Goal: Transaction & Acquisition: Purchase product/service

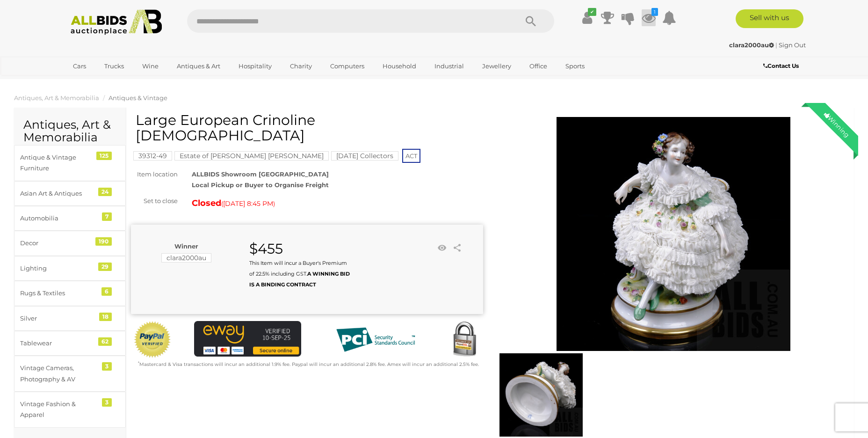
click at [651, 14] on icon at bounding box center [649, 17] width 14 height 17
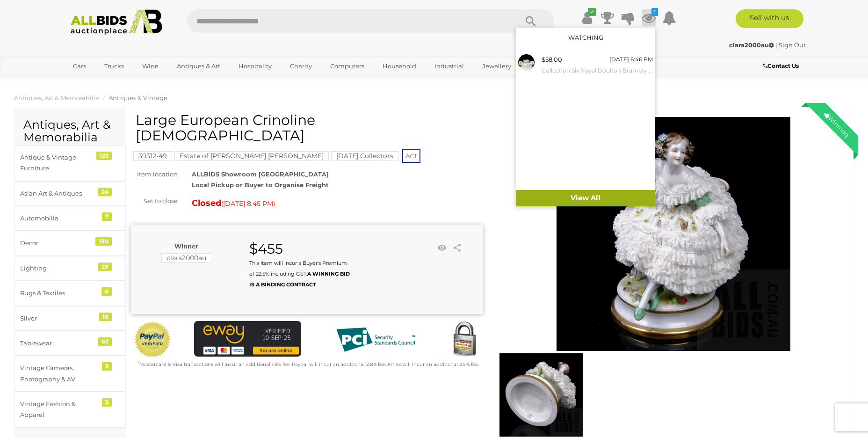
click at [587, 197] on link "View All" at bounding box center [585, 198] width 139 height 16
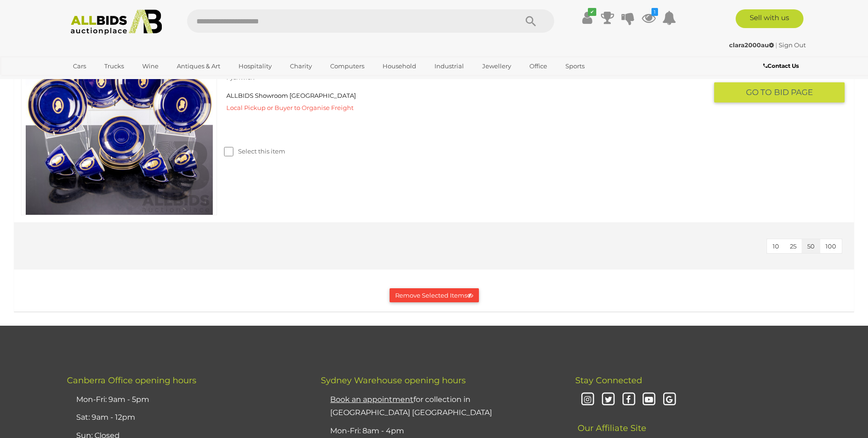
scroll to position [889, 0]
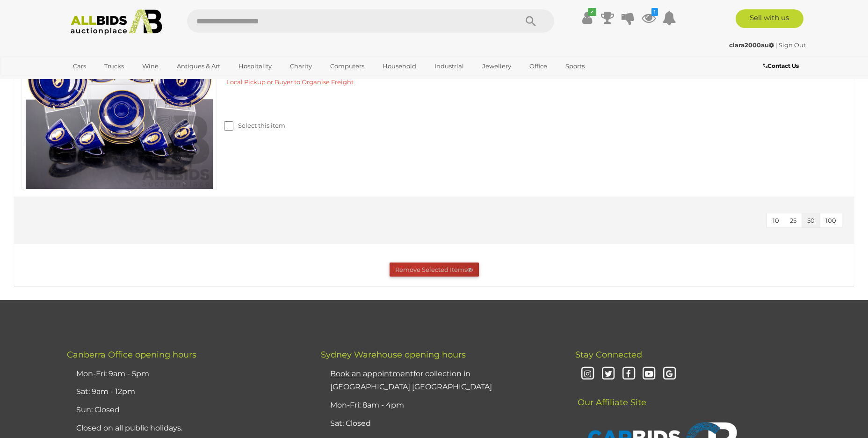
click at [420, 272] on button "Remove Selected Items" at bounding box center [434, 269] width 89 height 14
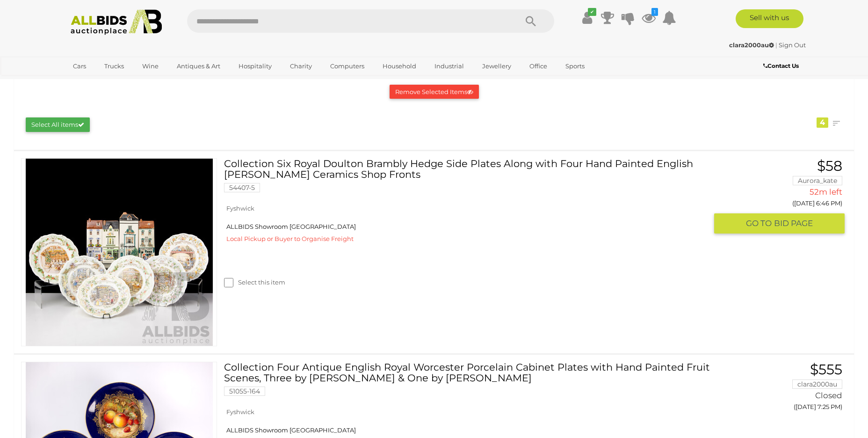
scroll to position [140, 0]
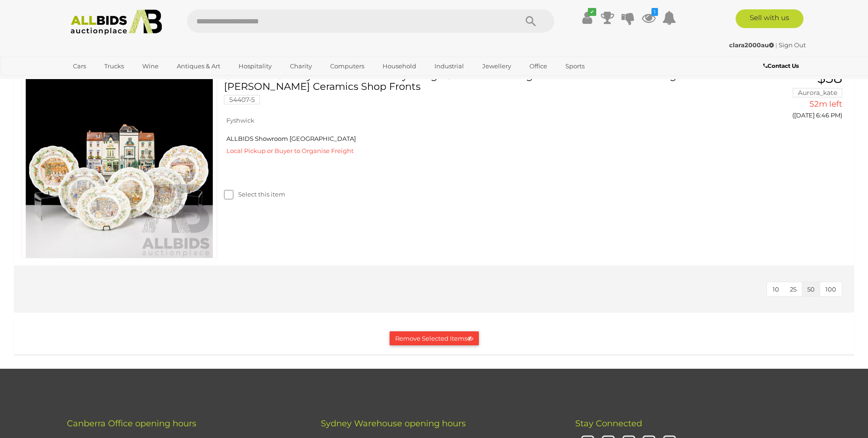
scroll to position [95, 0]
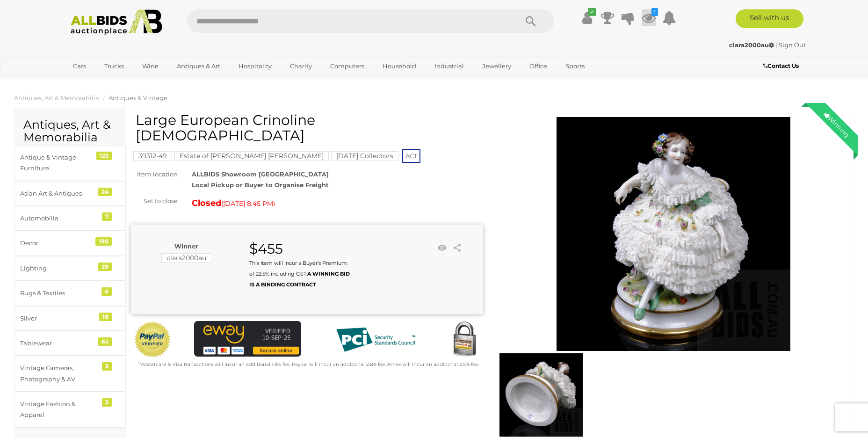
click at [646, 20] on icon at bounding box center [649, 17] width 14 height 17
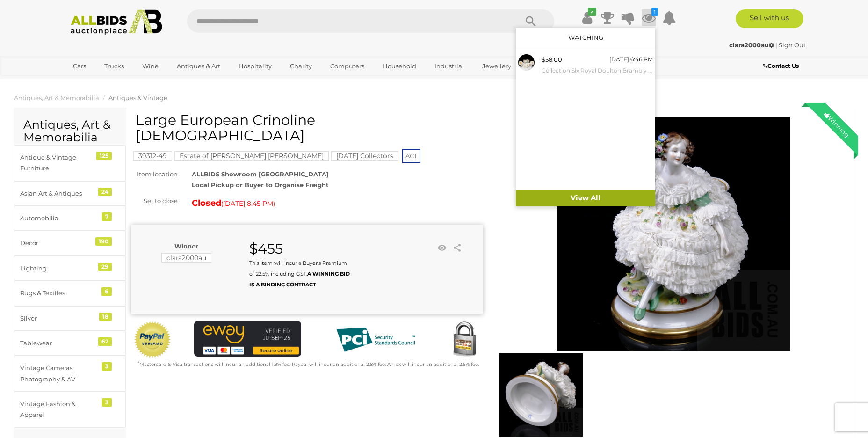
click at [591, 200] on link "View All" at bounding box center [585, 198] width 139 height 16
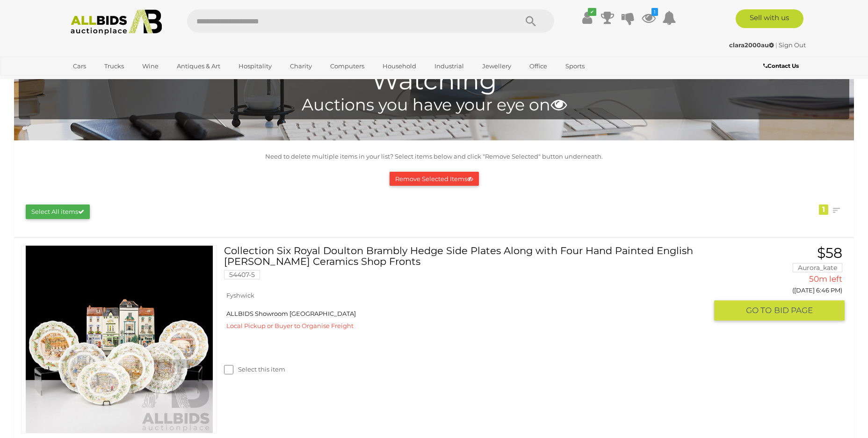
scroll to position [140, 0]
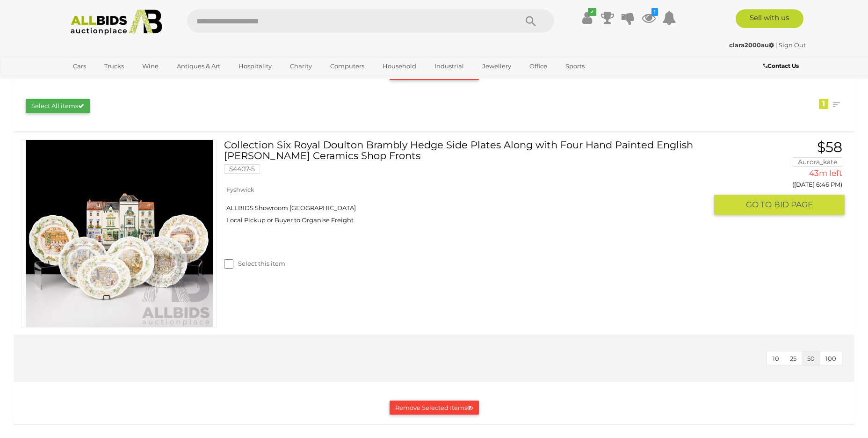
click at [764, 208] on span "GO TO" at bounding box center [760, 204] width 28 height 11
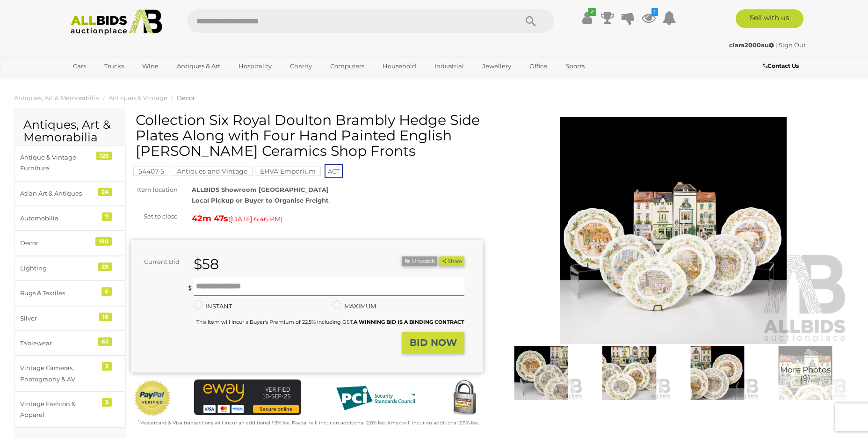
click at [424, 341] on strong "BID NOW" at bounding box center [433, 342] width 47 height 11
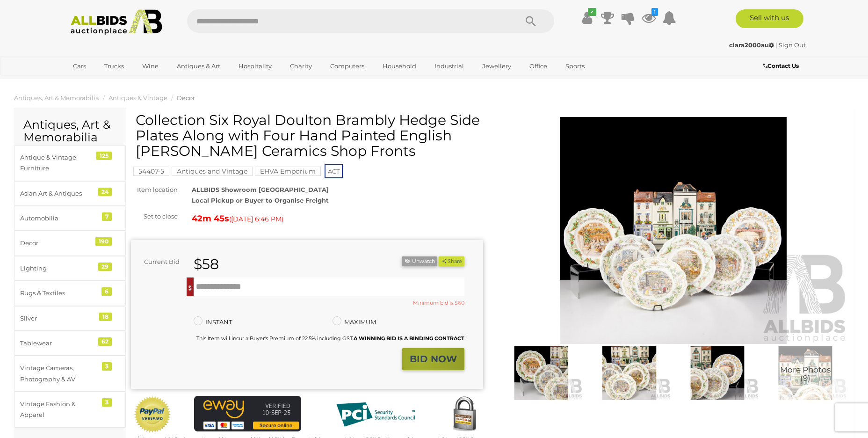
click at [420, 362] on strong "BID NOW" at bounding box center [433, 358] width 47 height 11
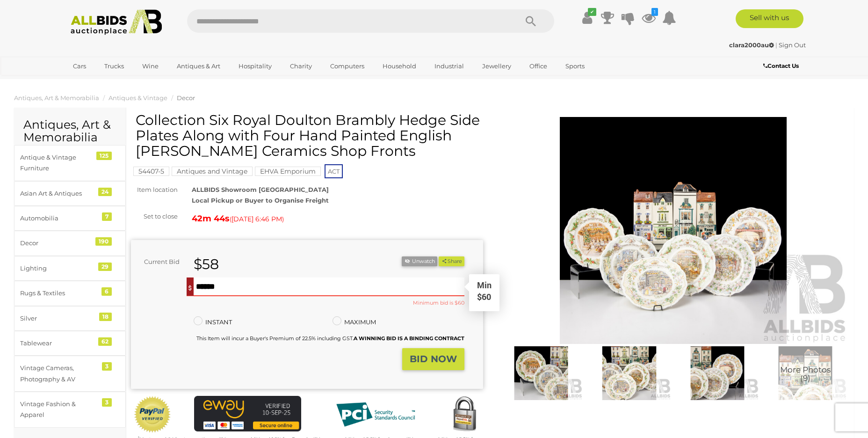
click at [239, 291] on input "text" at bounding box center [329, 286] width 271 height 19
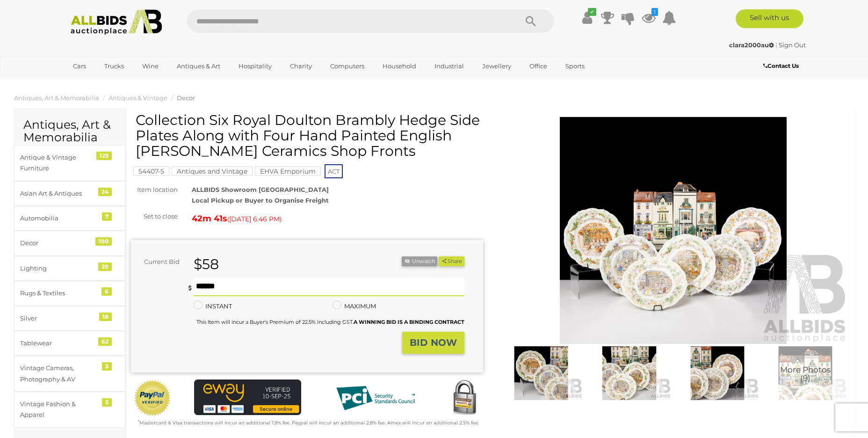
type input "**"
click at [421, 340] on strong "BID NOW" at bounding box center [433, 342] width 47 height 11
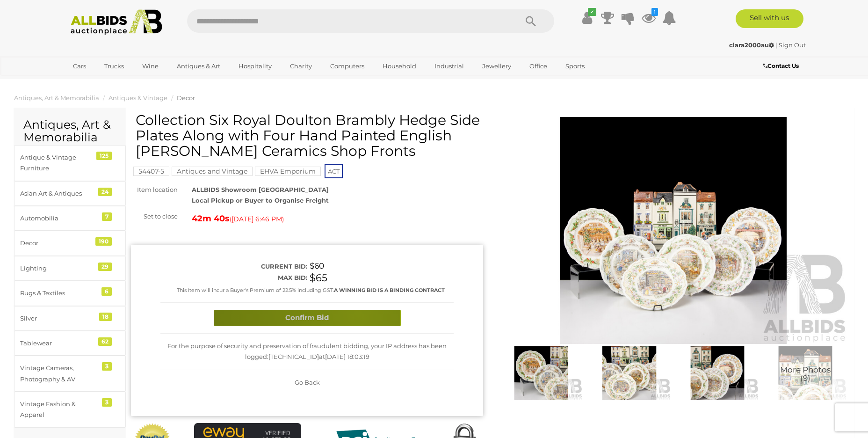
click at [358, 314] on button "Confirm Bid" at bounding box center [307, 318] width 187 height 16
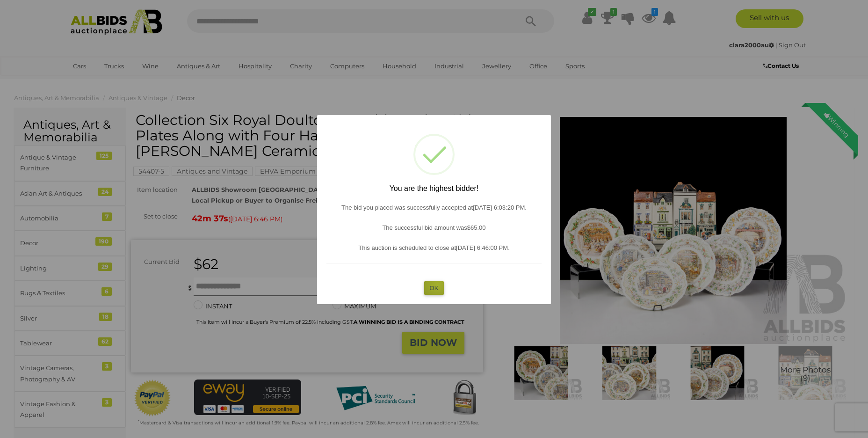
click at [438, 283] on button "OK" at bounding box center [434, 288] width 20 height 14
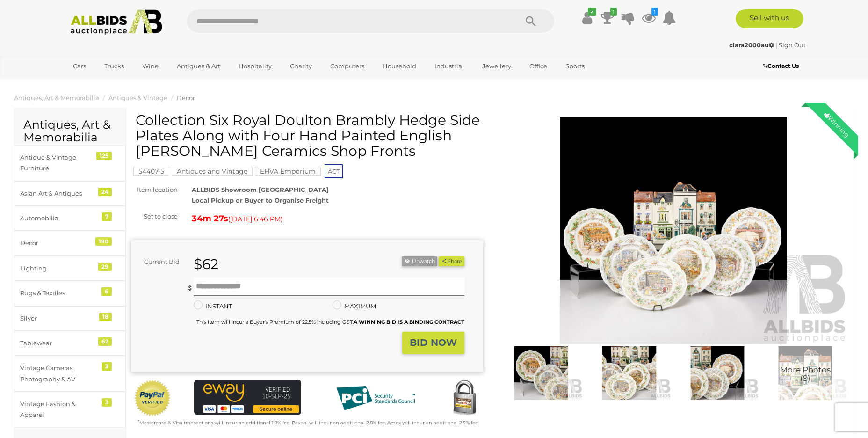
click at [670, 226] on img at bounding box center [673, 230] width 352 height 227
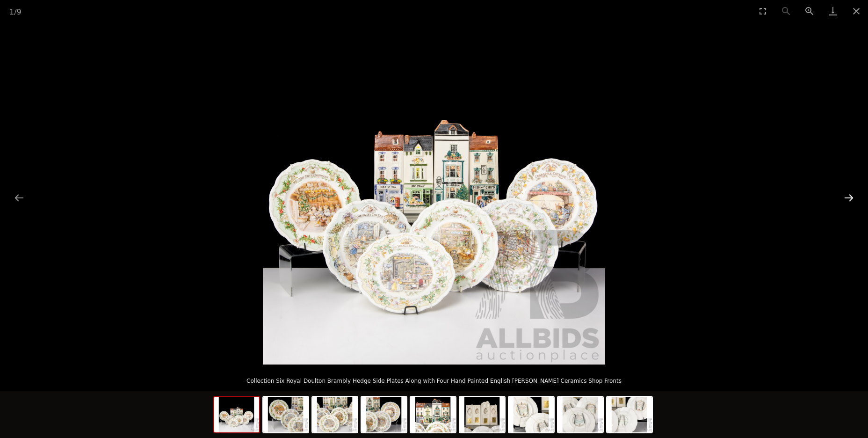
click at [845, 194] on button "Next slide" at bounding box center [849, 197] width 20 height 18
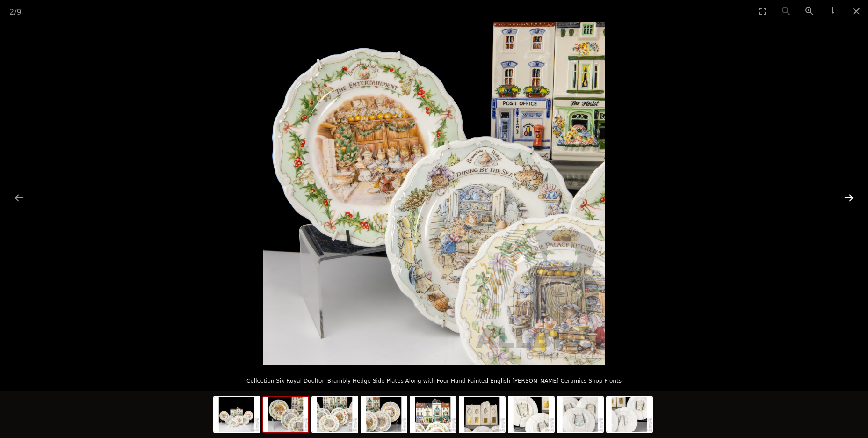
click at [849, 198] on button "Next slide" at bounding box center [849, 197] width 20 height 18
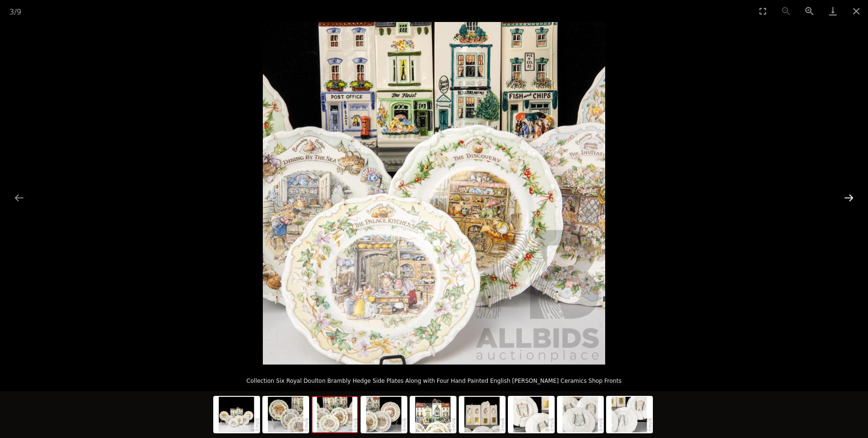
click at [849, 198] on button "Next slide" at bounding box center [849, 197] width 20 height 18
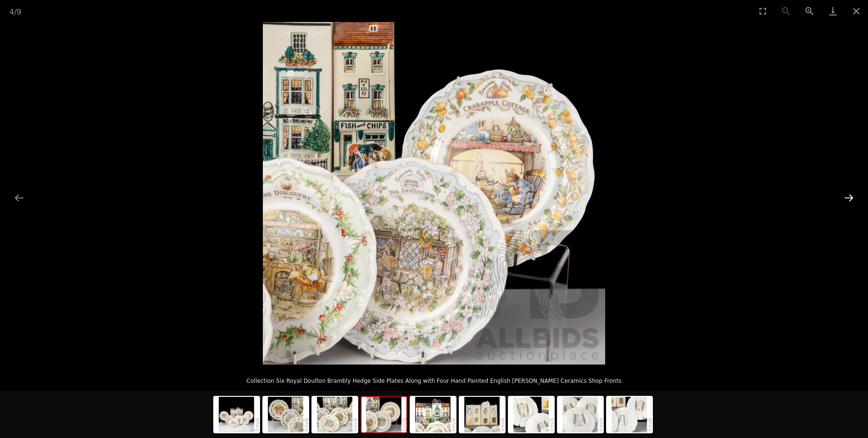
click at [849, 198] on button "Next slide" at bounding box center [849, 197] width 20 height 18
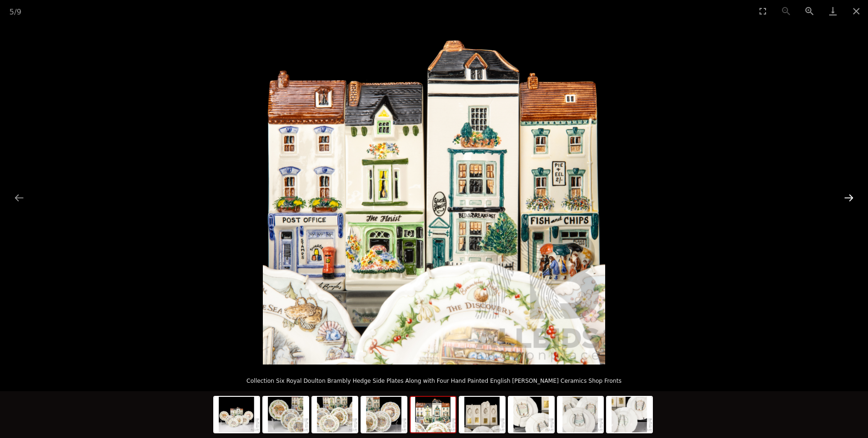
click at [849, 198] on button "Next slide" at bounding box center [849, 197] width 20 height 18
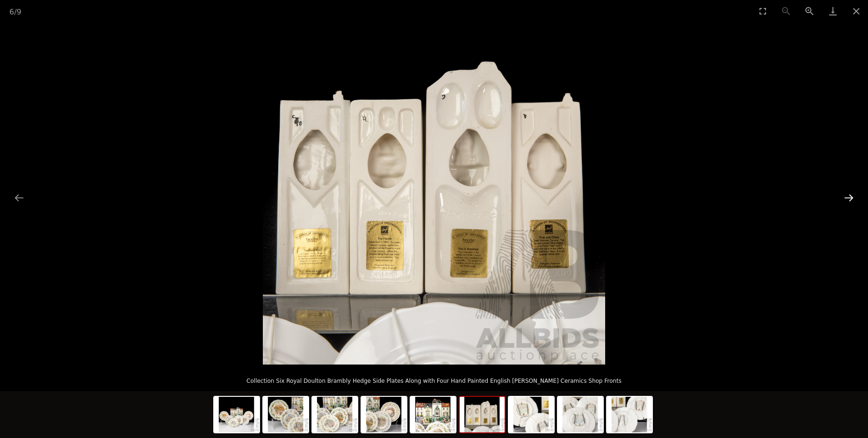
click at [849, 198] on button "Next slide" at bounding box center [849, 197] width 20 height 18
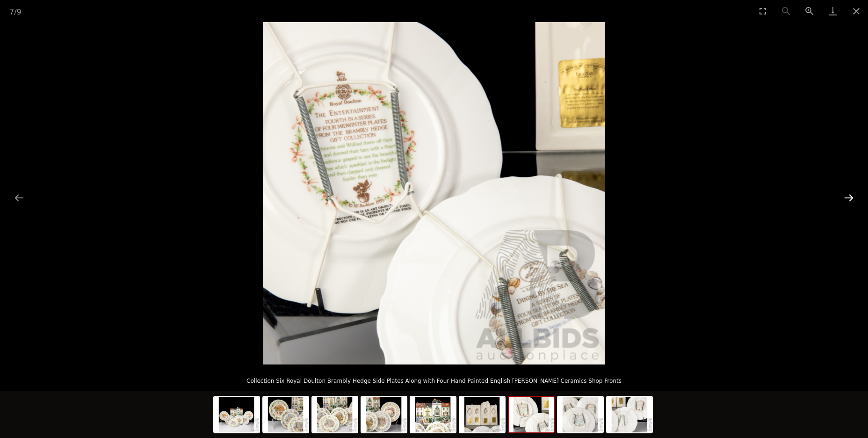
click at [849, 198] on button "Next slide" at bounding box center [849, 197] width 20 height 18
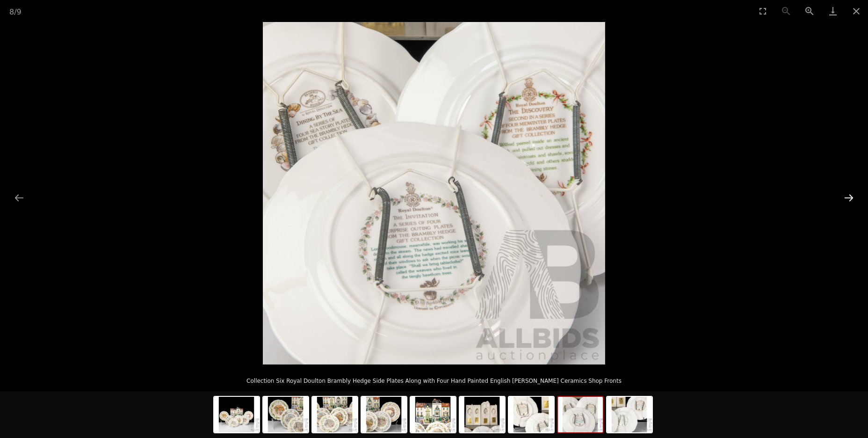
click at [849, 198] on button "Next slide" at bounding box center [849, 197] width 20 height 18
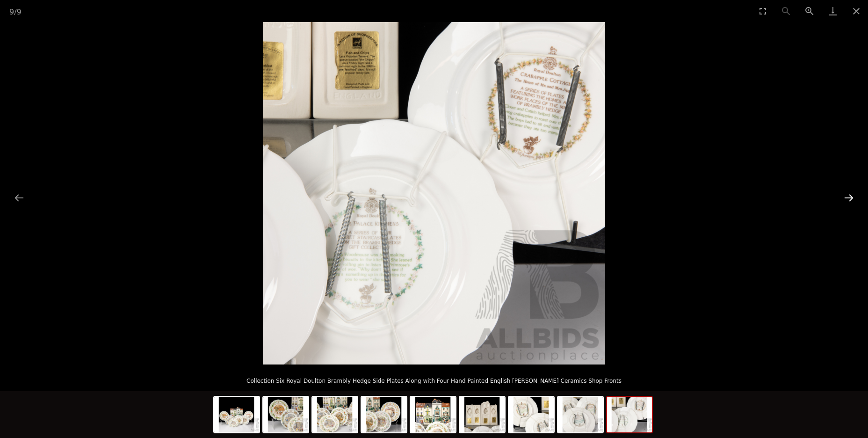
click at [849, 198] on button "Next slide" at bounding box center [849, 197] width 20 height 18
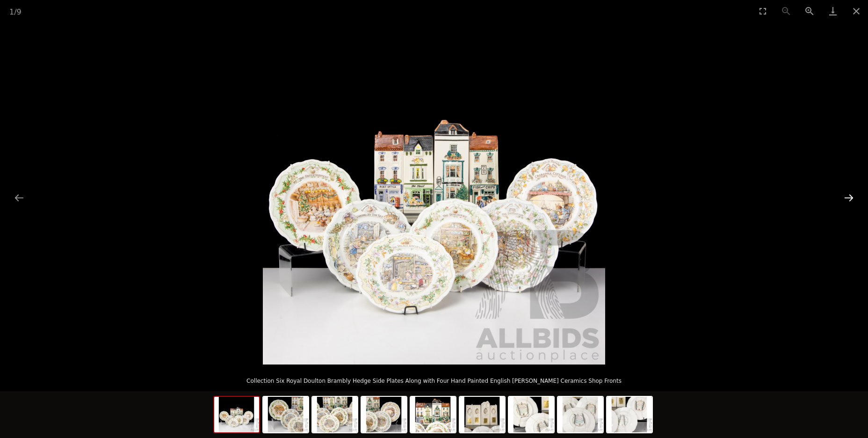
click at [849, 198] on button "Next slide" at bounding box center [849, 197] width 20 height 18
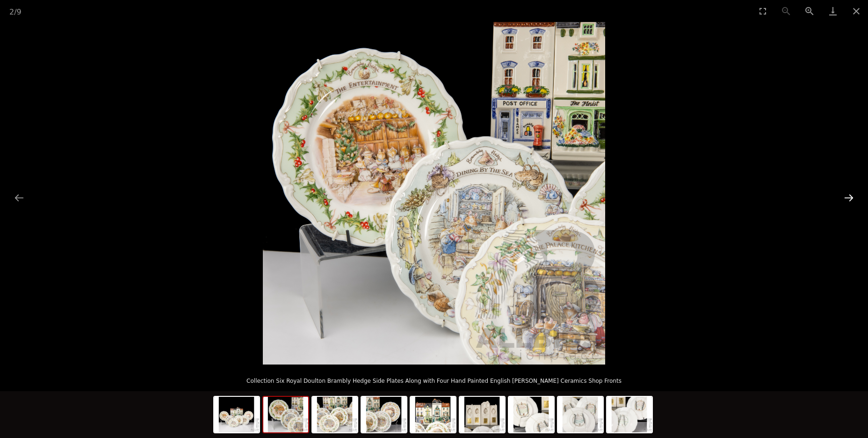
click at [849, 198] on button "Next slide" at bounding box center [849, 197] width 20 height 18
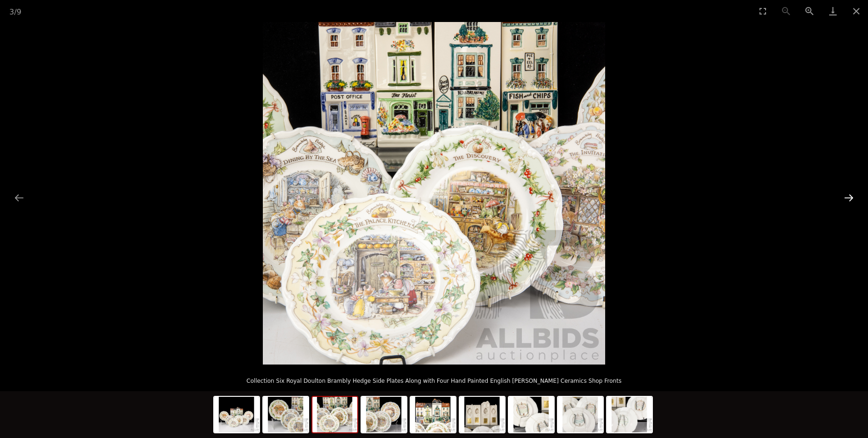
click at [849, 198] on button "Next slide" at bounding box center [849, 197] width 20 height 18
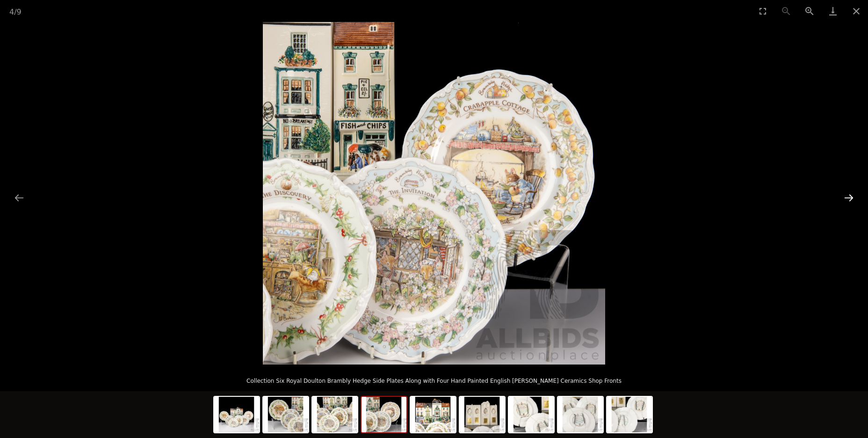
click at [849, 198] on button "Next slide" at bounding box center [849, 197] width 20 height 18
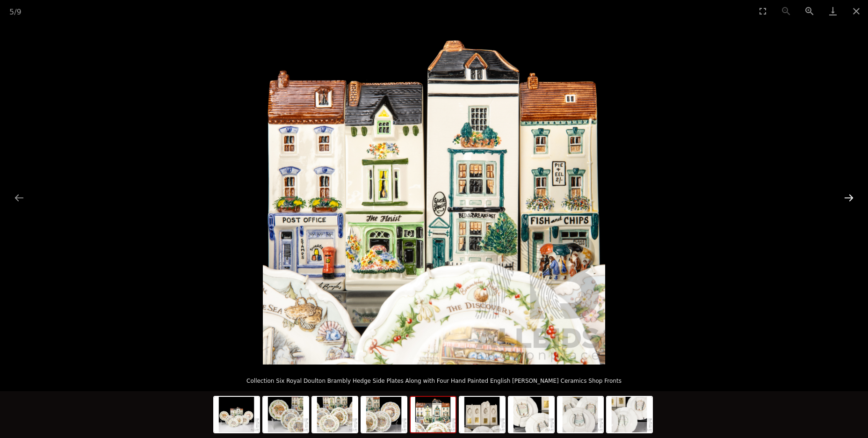
click at [849, 198] on button "Next slide" at bounding box center [849, 197] width 20 height 18
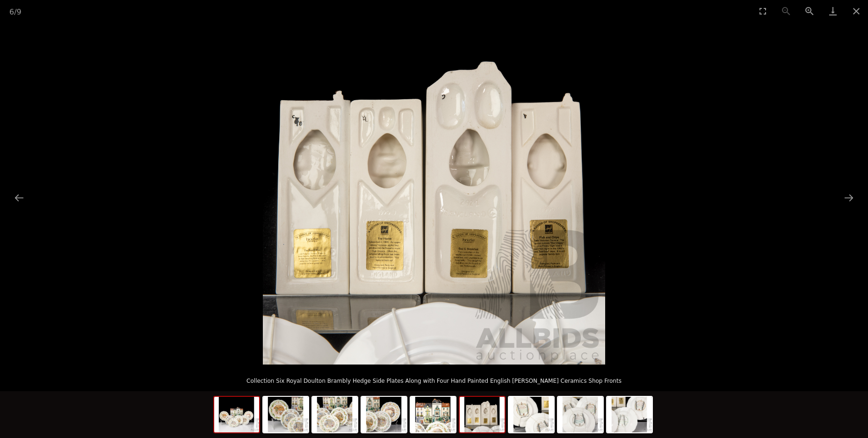
click at [232, 420] on img at bounding box center [236, 415] width 45 height 36
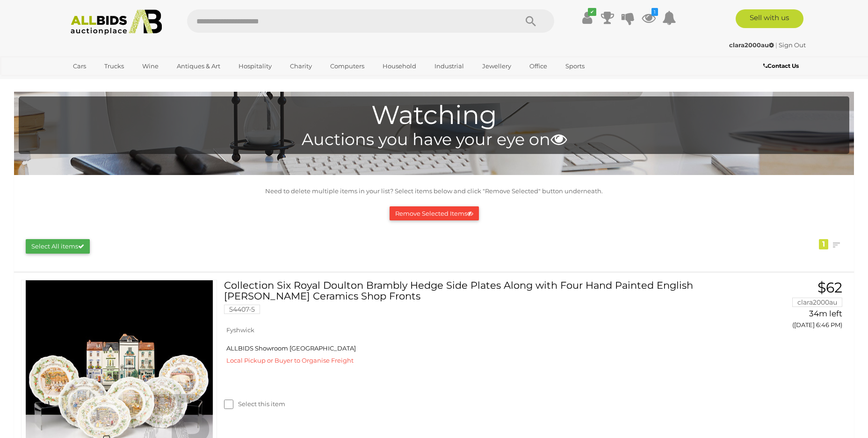
scroll to position [142, 0]
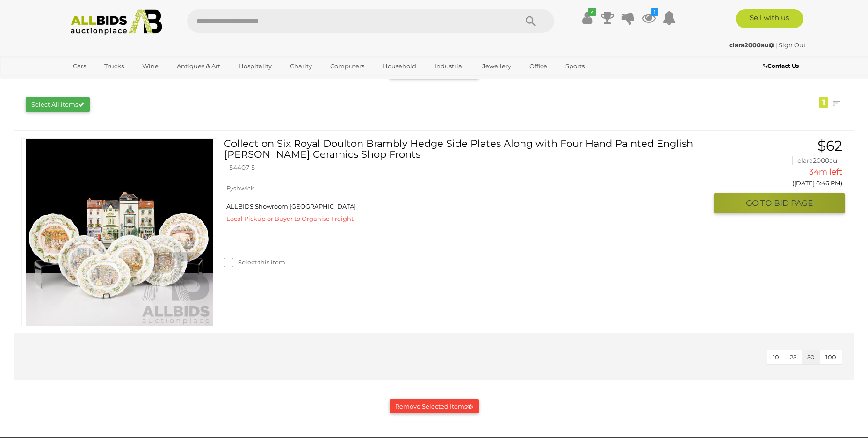
click at [758, 203] on span "GO TO" at bounding box center [760, 203] width 28 height 11
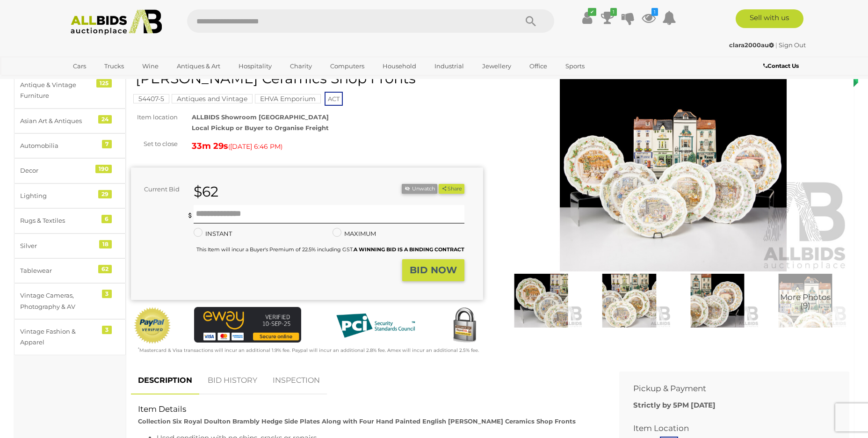
scroll to position [47, 0]
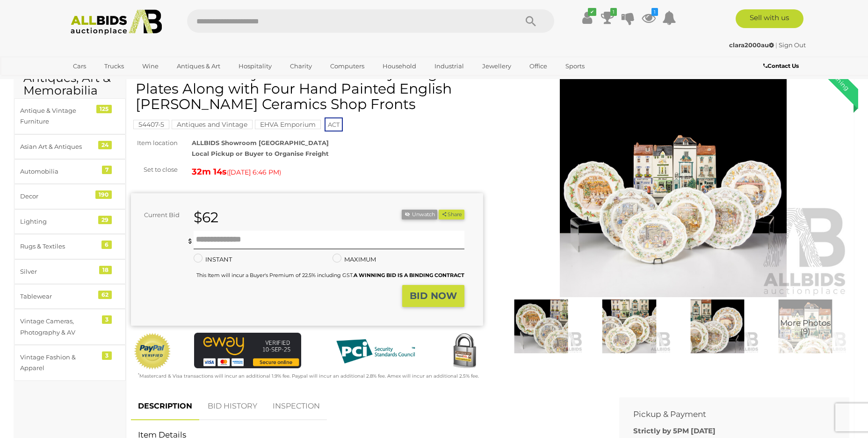
click at [623, 339] on img at bounding box center [628, 326] width 83 height 54
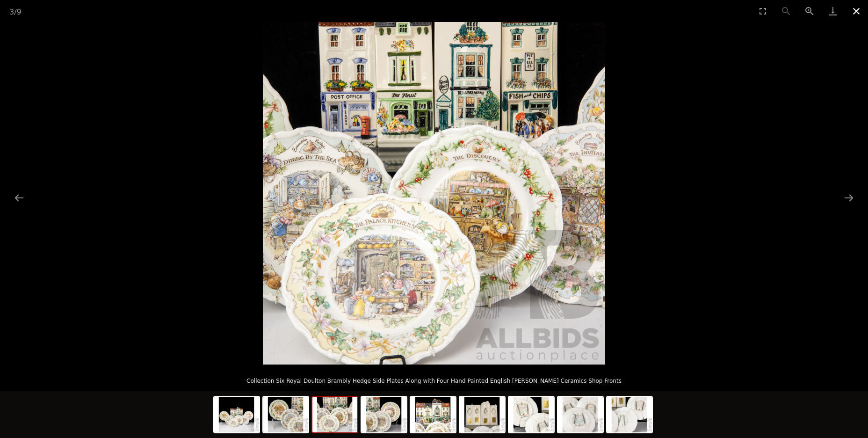
click at [854, 8] on button "Close gallery" at bounding box center [856, 11] width 23 height 22
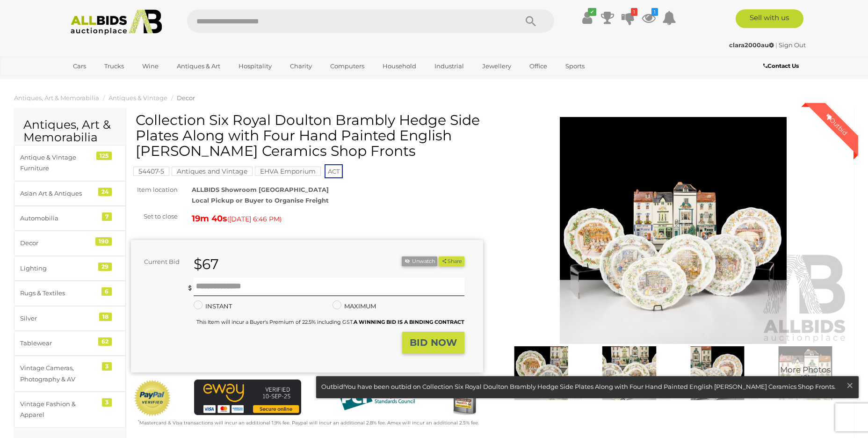
click at [632, 224] on img at bounding box center [673, 230] width 352 height 227
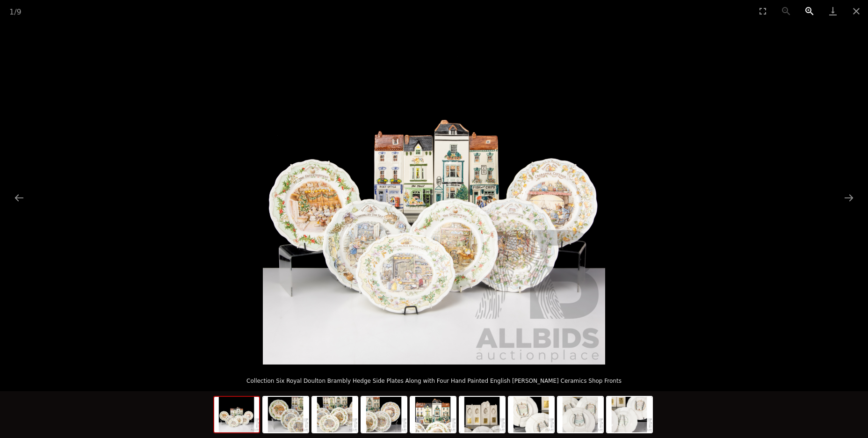
click at [809, 7] on button "Zoom in" at bounding box center [809, 11] width 23 height 22
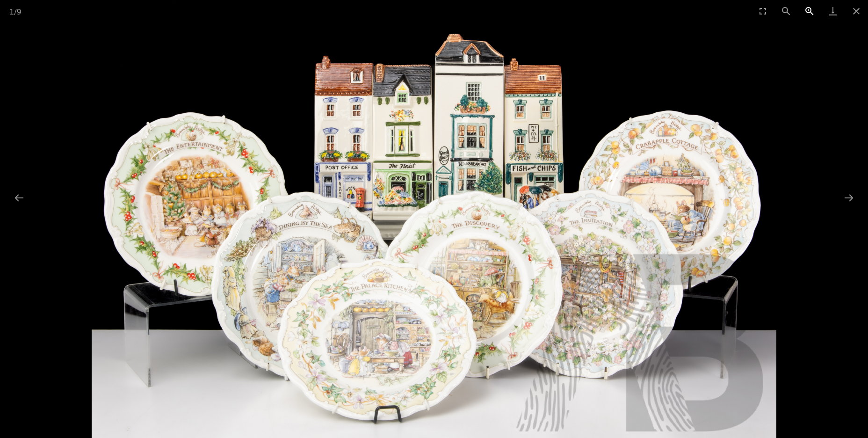
click at [809, 7] on button "Zoom in" at bounding box center [809, 11] width 23 height 22
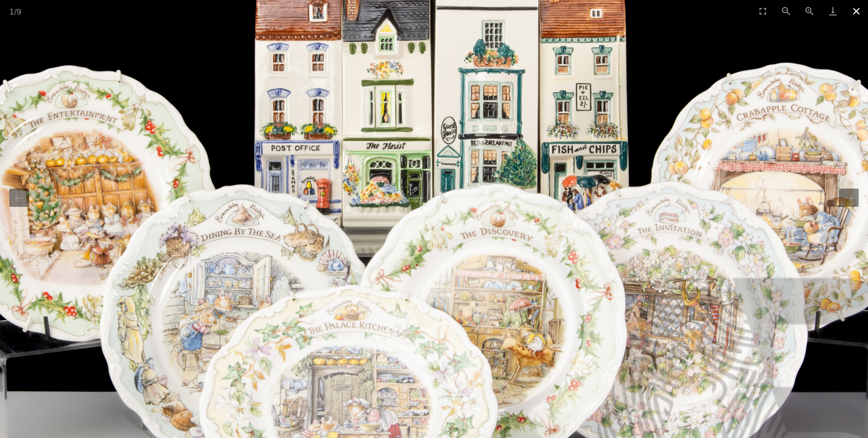
click at [854, 11] on button "Close gallery" at bounding box center [856, 11] width 23 height 22
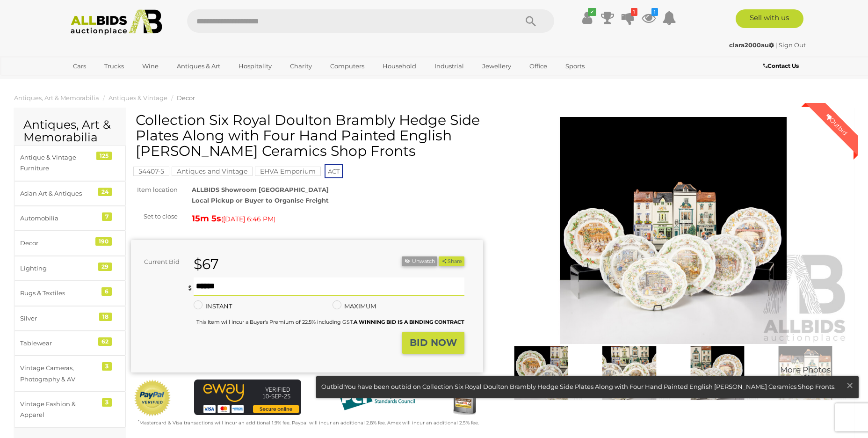
click at [278, 288] on input "text" at bounding box center [329, 286] width 271 height 19
type input "**"
click at [426, 340] on strong "BID NOW" at bounding box center [433, 342] width 47 height 11
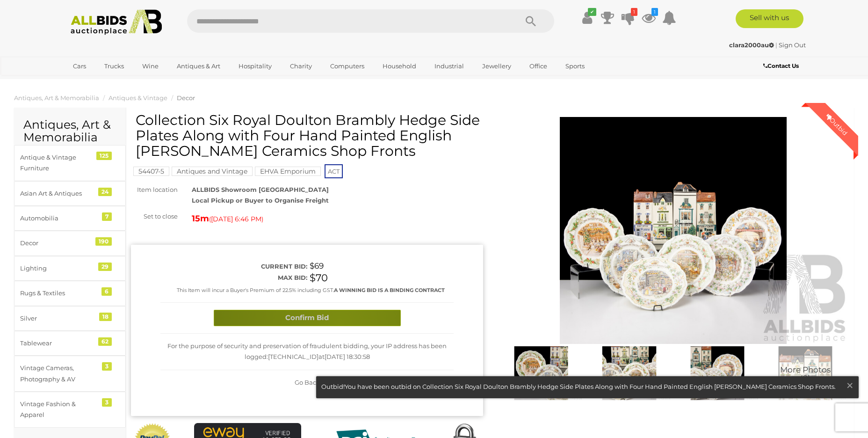
click at [339, 323] on button "Confirm Bid" at bounding box center [307, 318] width 187 height 16
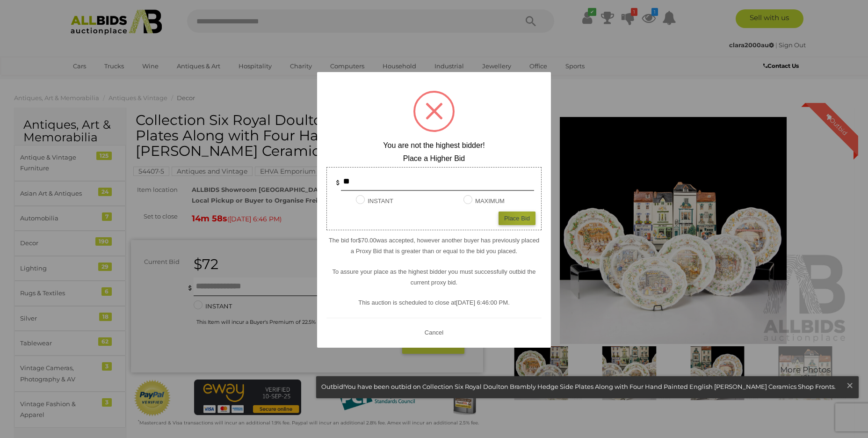
click at [526, 217] on div "Place Bid" at bounding box center [517, 218] width 37 height 14
type input "**"
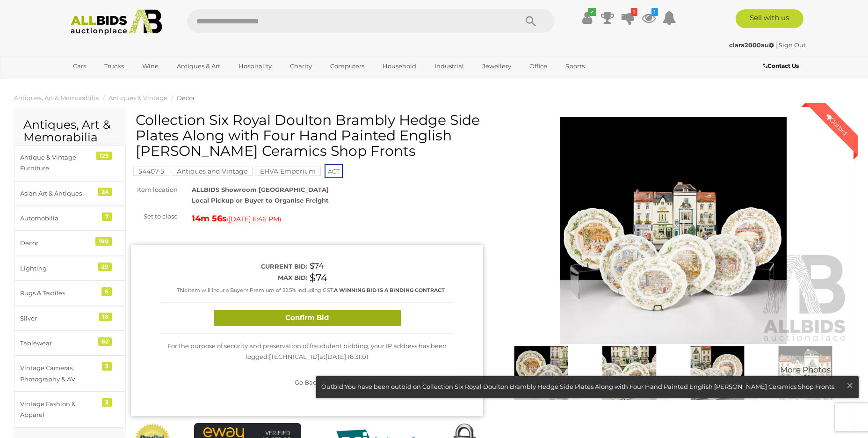
click at [315, 318] on button "Confirm Bid" at bounding box center [307, 318] width 187 height 16
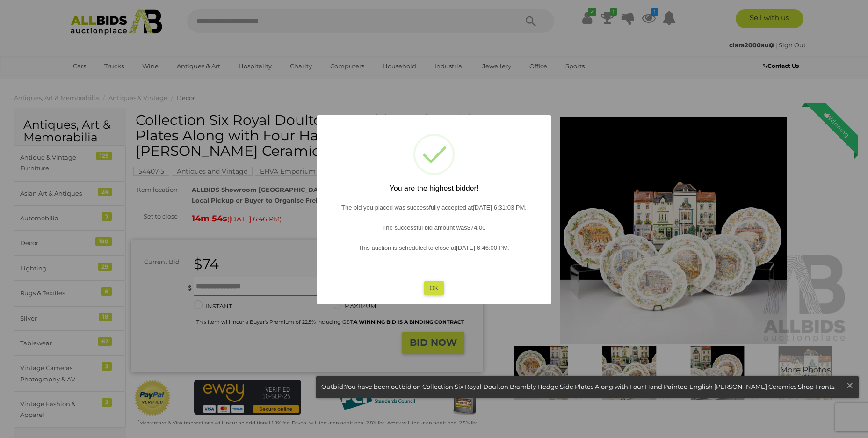
click at [432, 289] on button "OK" at bounding box center [434, 288] width 20 height 14
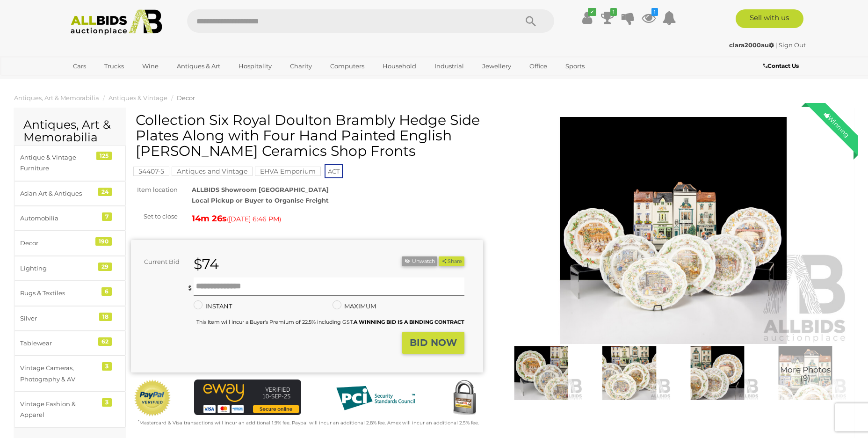
click at [809, 376] on span "More Photos (9)" at bounding box center [805, 373] width 51 height 17
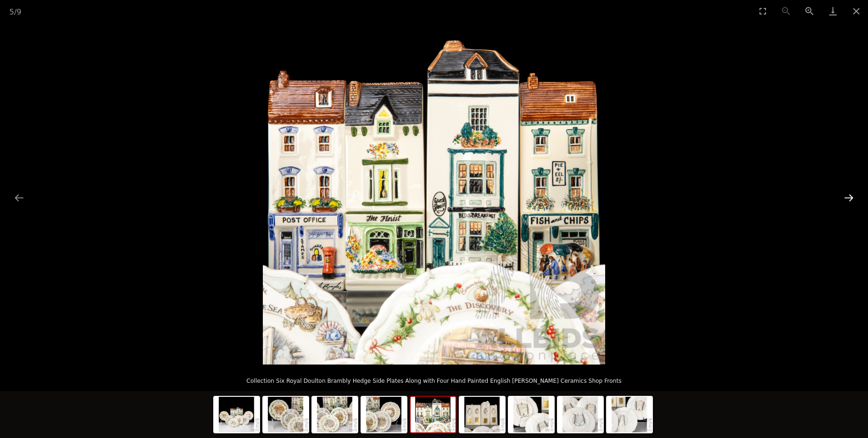
click at [846, 202] on button "Next slide" at bounding box center [849, 197] width 20 height 18
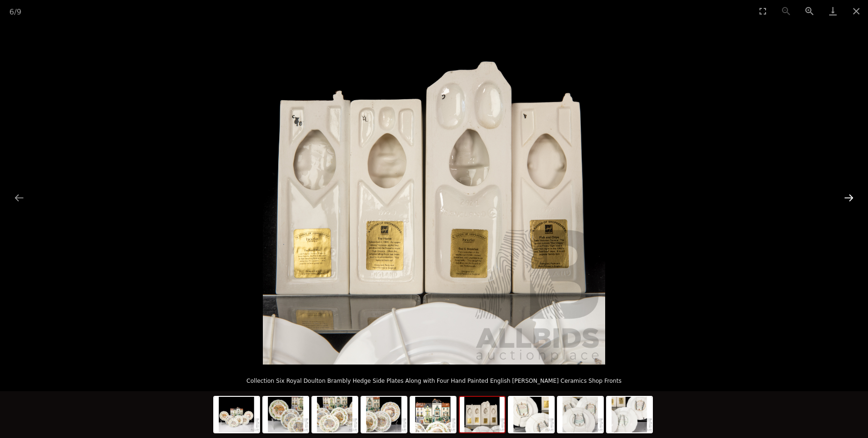
click at [846, 202] on button "Next slide" at bounding box center [849, 197] width 20 height 18
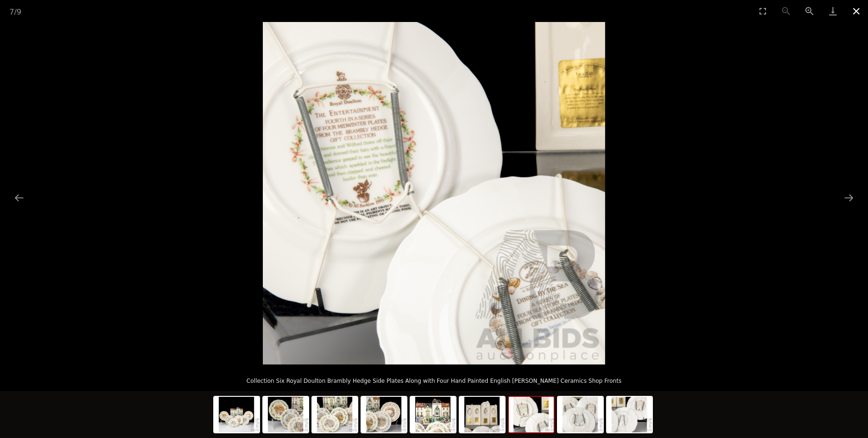
click at [854, 8] on button "Close gallery" at bounding box center [856, 11] width 23 height 22
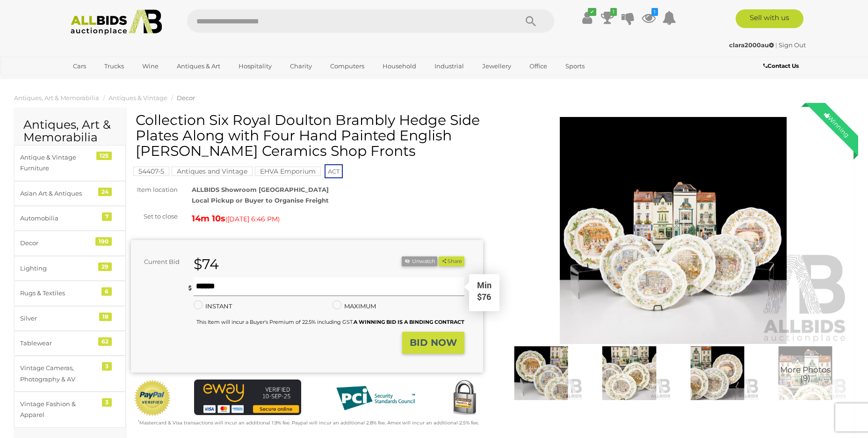
click at [282, 286] on input "text" at bounding box center [329, 286] width 271 height 19
type input "***"
click at [438, 347] on strong "BID NOW" at bounding box center [433, 342] width 47 height 11
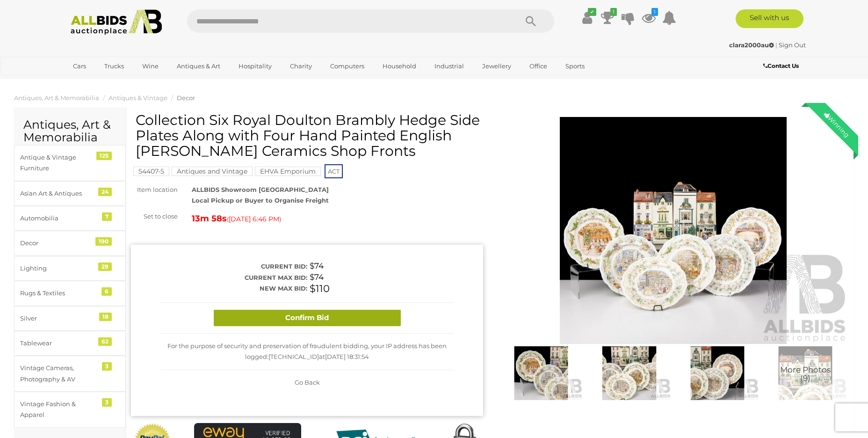
click at [315, 316] on button "Confirm Bid" at bounding box center [307, 318] width 187 height 16
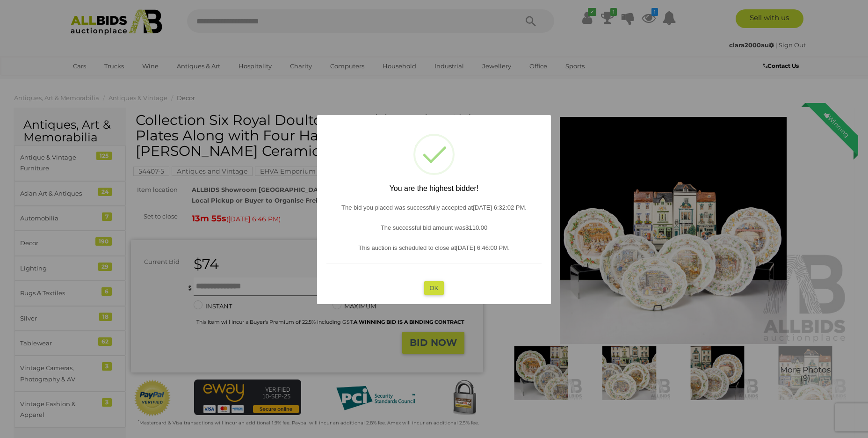
click at [431, 287] on button "OK" at bounding box center [434, 288] width 20 height 14
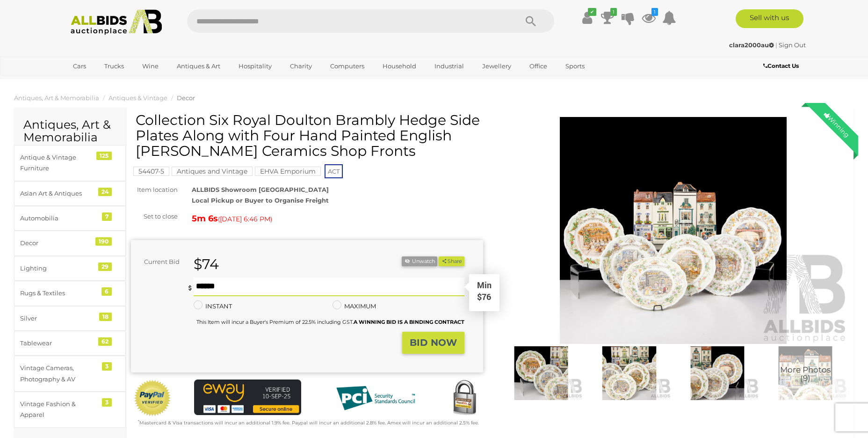
click at [260, 286] on input "text" at bounding box center [329, 286] width 271 height 19
type input "***"
click at [433, 345] on strong "BID NOW" at bounding box center [433, 342] width 47 height 11
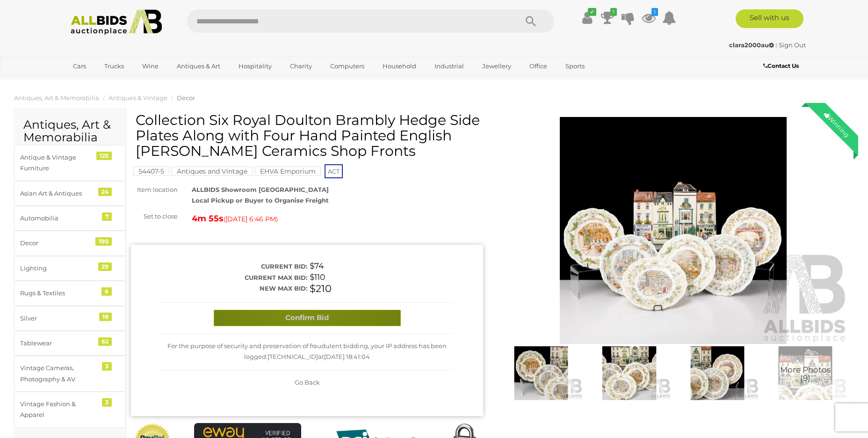
click at [299, 317] on button "Confirm Bid" at bounding box center [307, 318] width 187 height 16
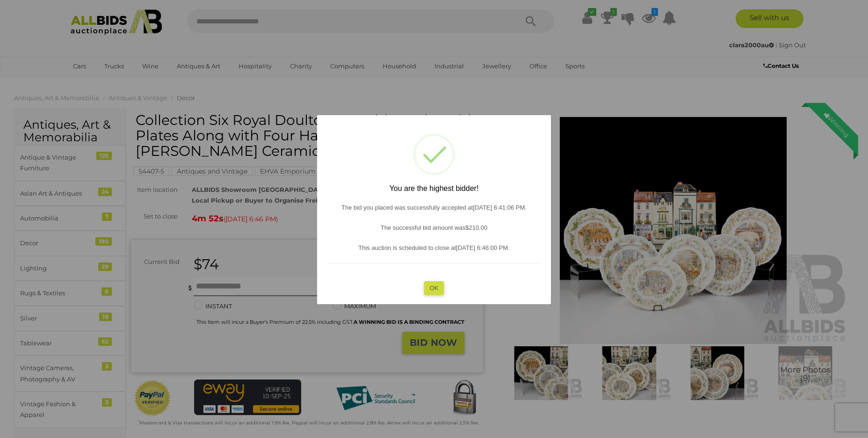
click at [428, 288] on button "OK" at bounding box center [434, 288] width 20 height 14
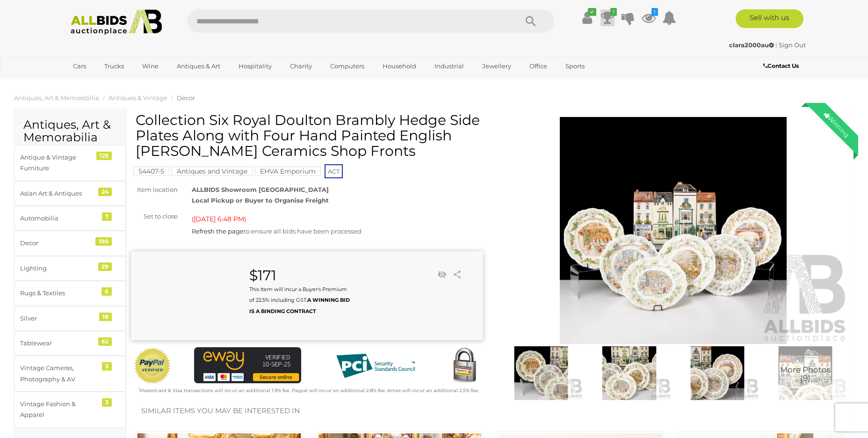
click at [610, 13] on icon "1" at bounding box center [613, 12] width 7 height 8
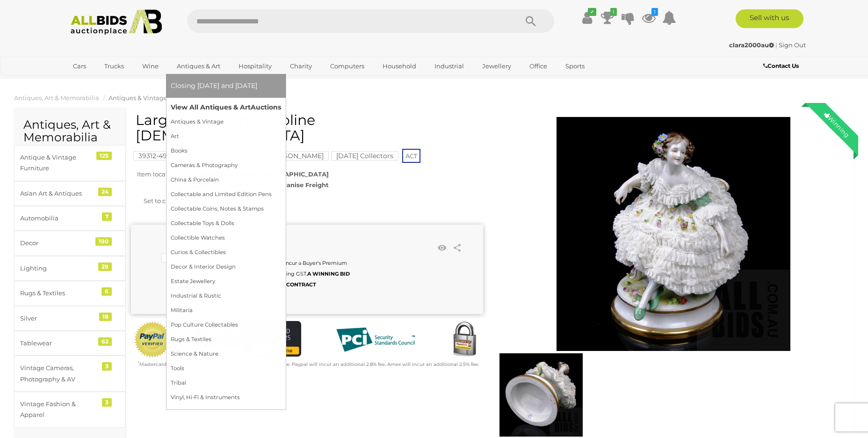
click at [210, 111] on link "View All Antiques & Art Auctions" at bounding box center [226, 107] width 110 height 14
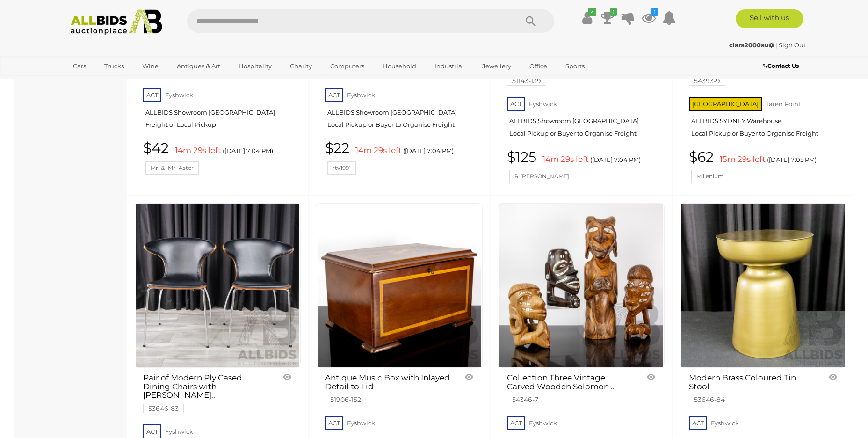
scroll to position [4030, 0]
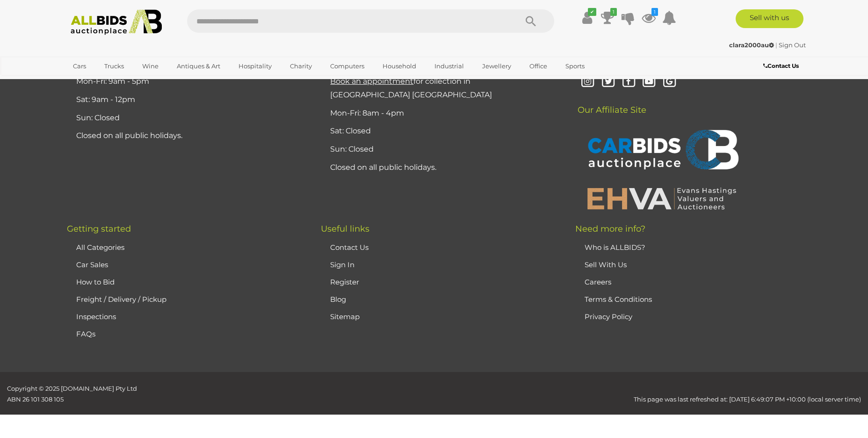
scroll to position [182, 0]
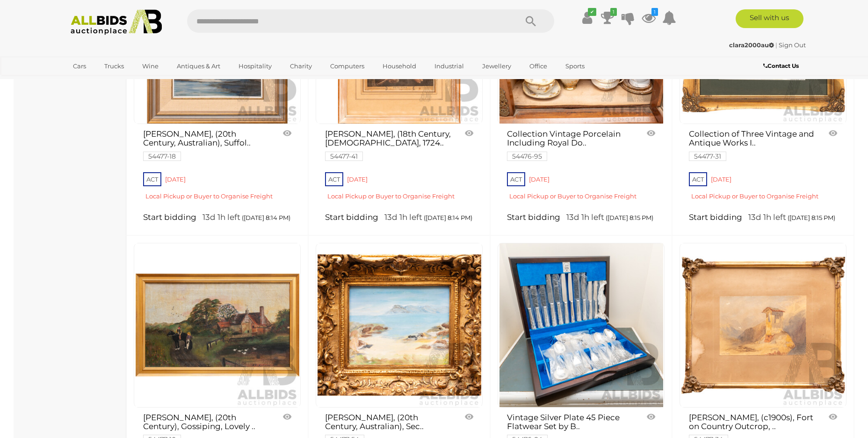
scroll to position [1249, 0]
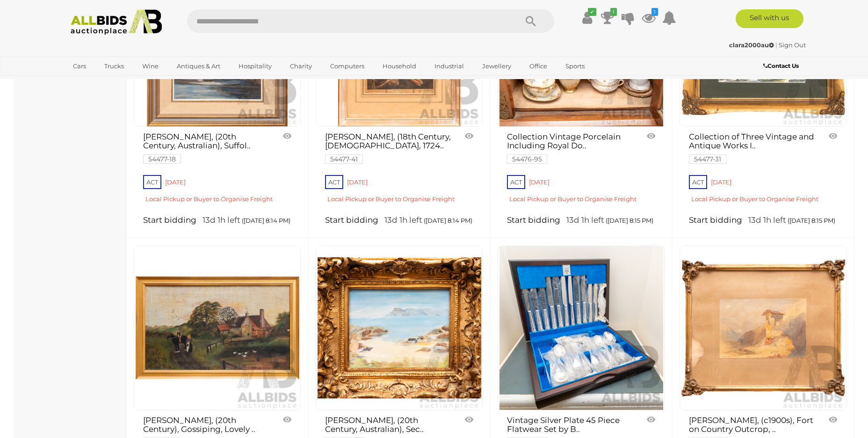
click at [603, 96] on img at bounding box center [581, 45] width 164 height 164
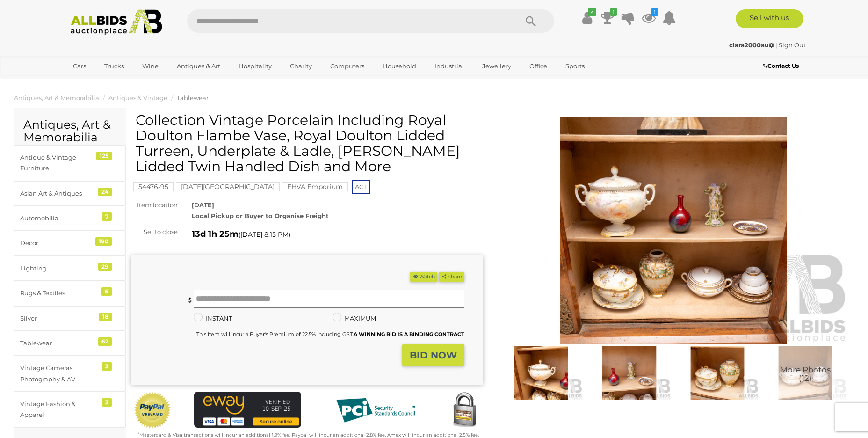
click at [694, 378] on img at bounding box center [717, 373] width 83 height 54
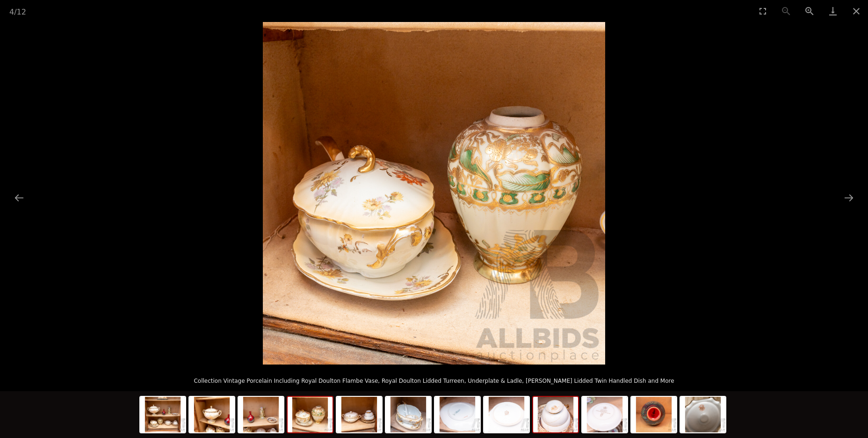
click at [559, 422] on img at bounding box center [555, 415] width 45 height 36
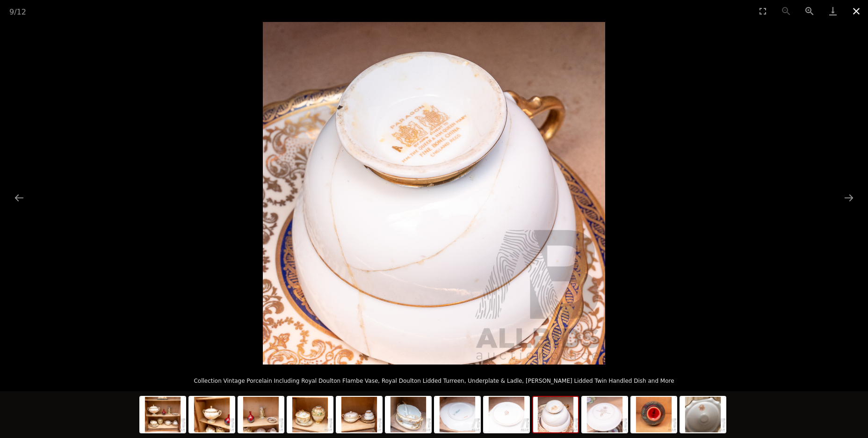
click at [850, 9] on button "Close gallery" at bounding box center [856, 11] width 23 height 22
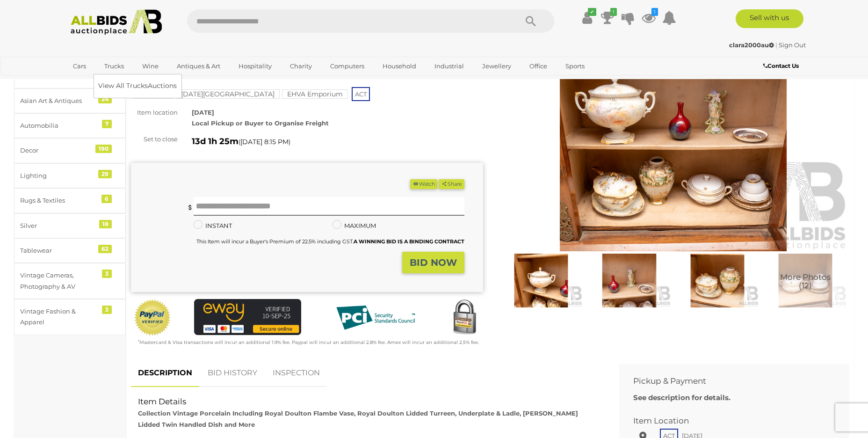
scroll to position [94, 0]
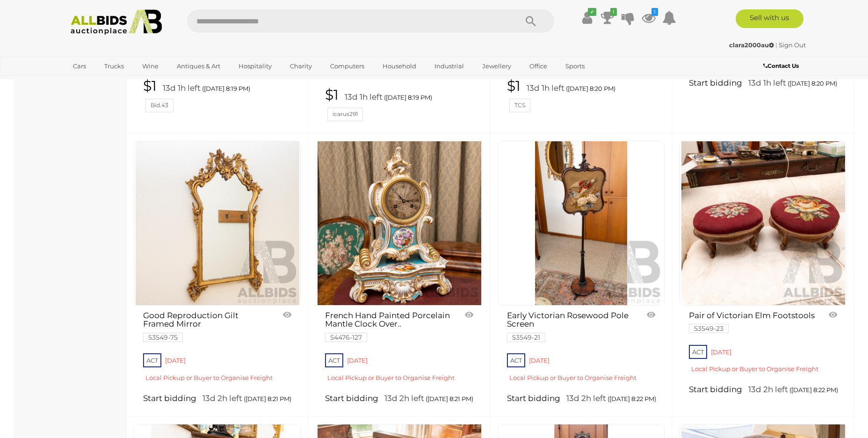
scroll to position [1990, 0]
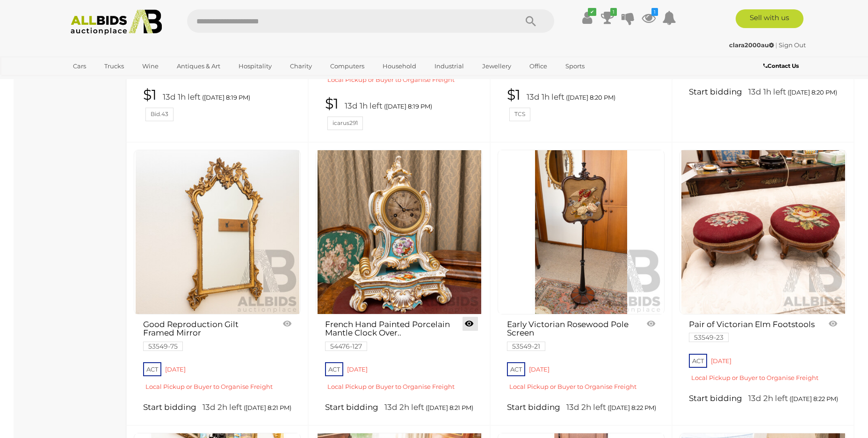
click at [469, 317] on link at bounding box center [470, 324] width 15 height 14
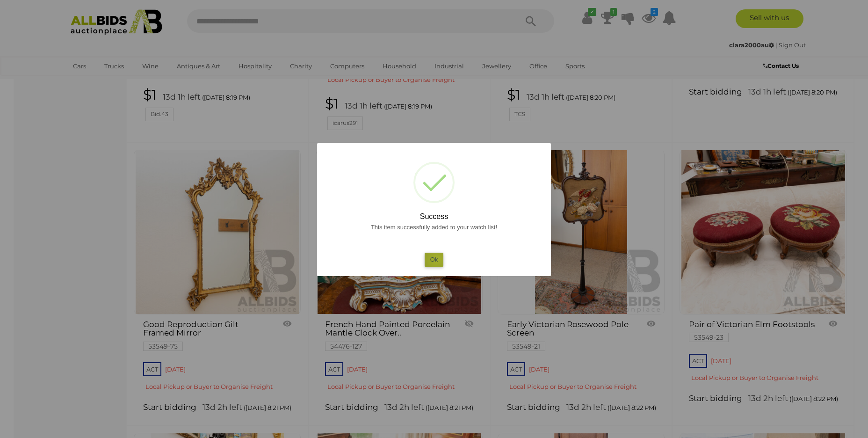
click at [437, 260] on button "Ok" at bounding box center [434, 260] width 19 height 14
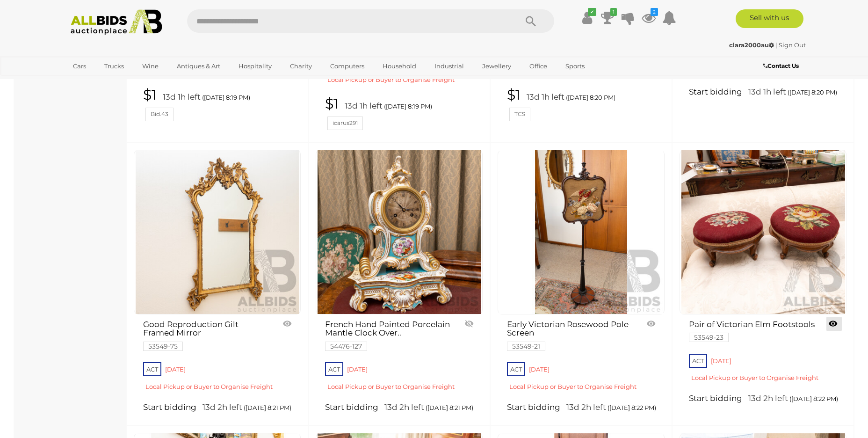
click at [834, 317] on link at bounding box center [833, 324] width 15 height 14
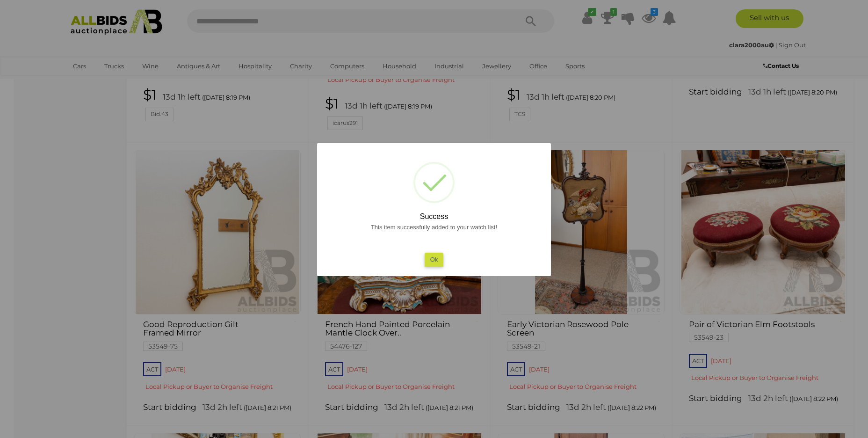
click at [428, 259] on button "Ok" at bounding box center [434, 260] width 19 height 14
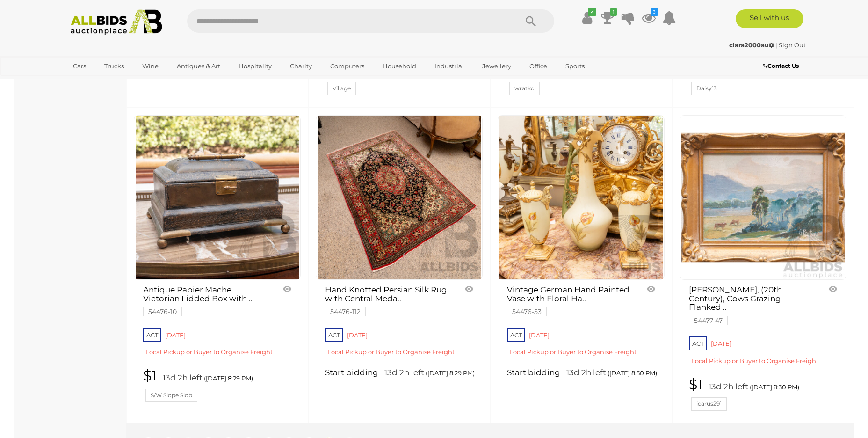
scroll to position [3355, 0]
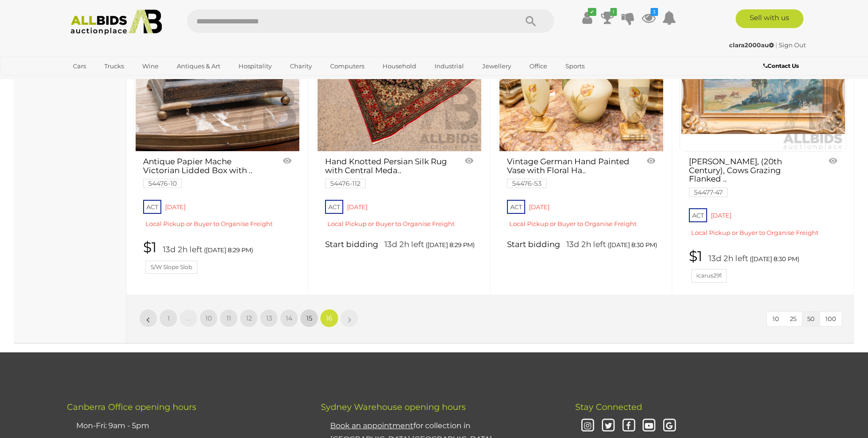
click at [309, 314] on span "15" at bounding box center [309, 318] width 6 height 8
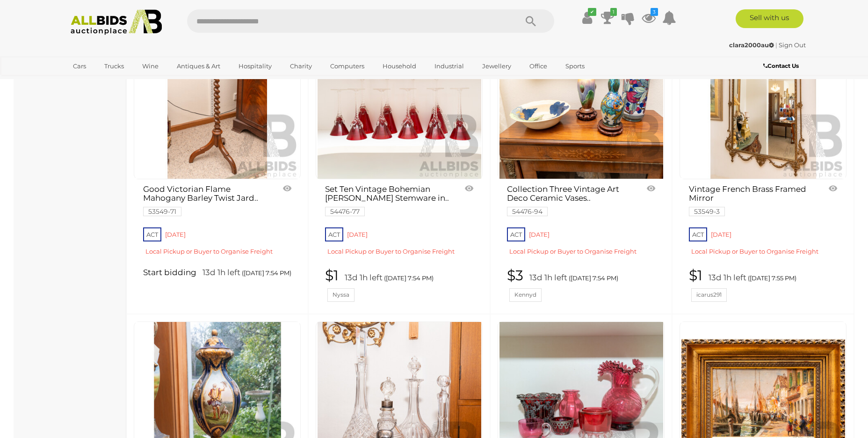
scroll to position [1370, 0]
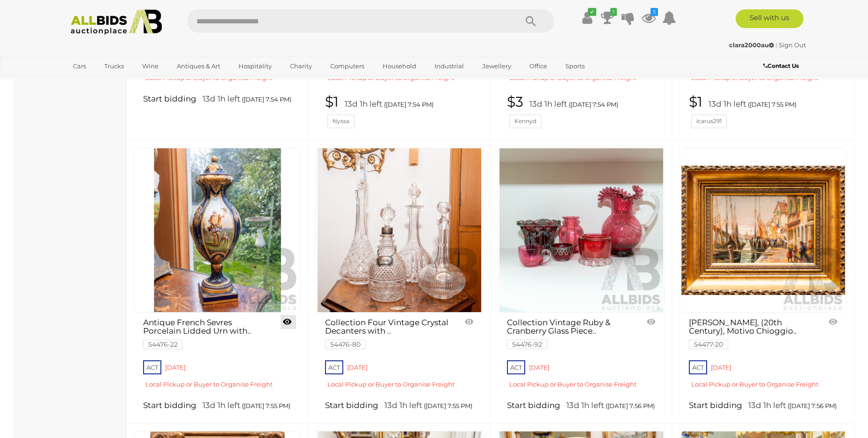
click at [287, 320] on link at bounding box center [288, 322] width 15 height 14
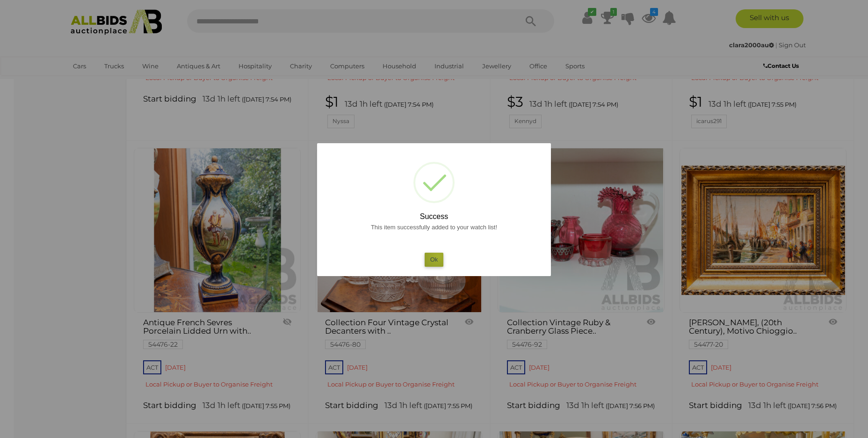
click at [438, 255] on button "Ok" at bounding box center [434, 260] width 19 height 14
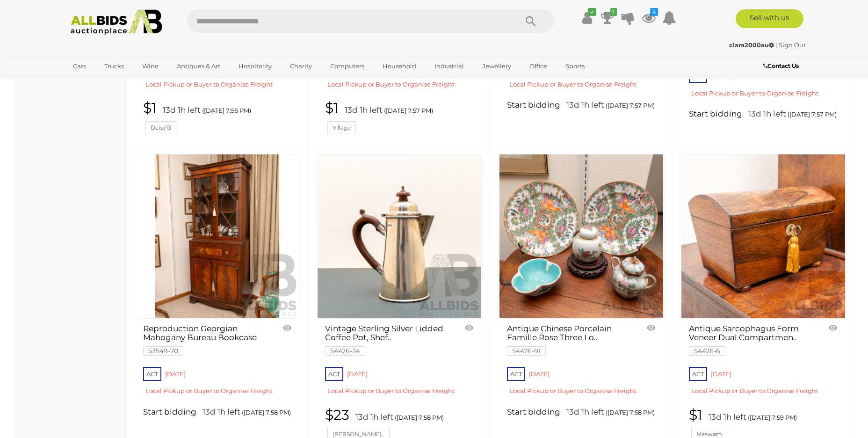
scroll to position [2038, 0]
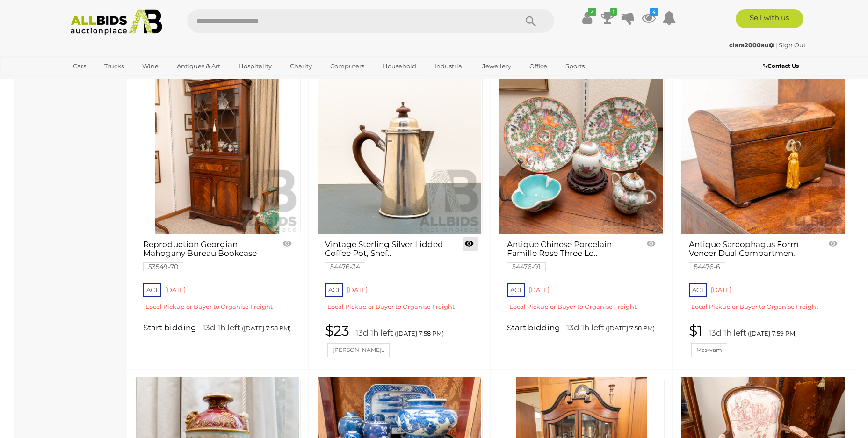
click at [473, 251] on link at bounding box center [470, 244] width 15 height 14
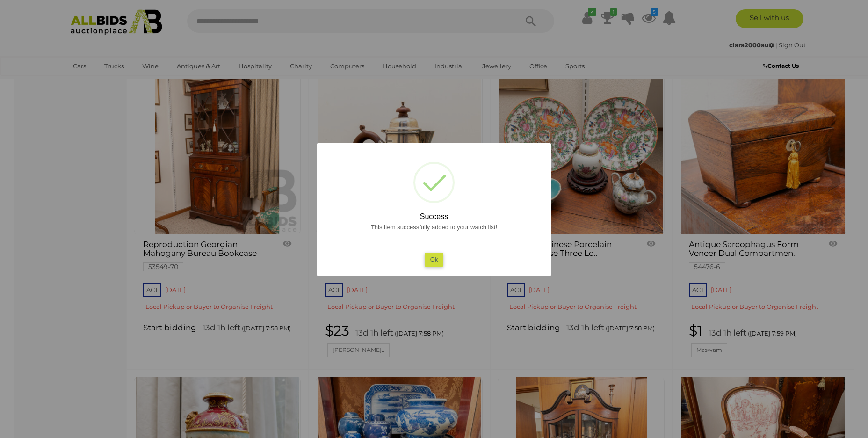
click at [437, 265] on button "Ok" at bounding box center [434, 260] width 19 height 14
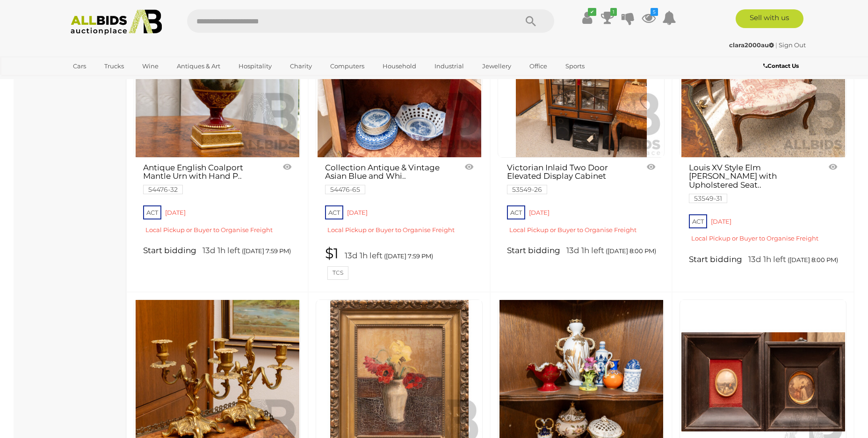
scroll to position [2279, 0]
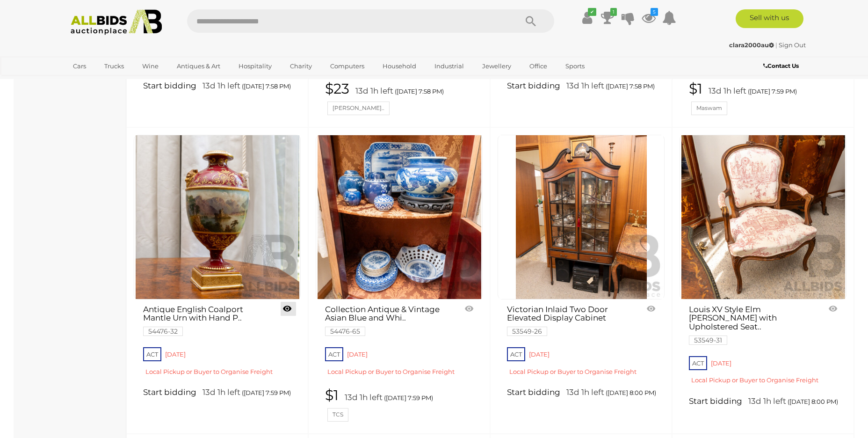
click at [285, 316] on link at bounding box center [288, 309] width 15 height 14
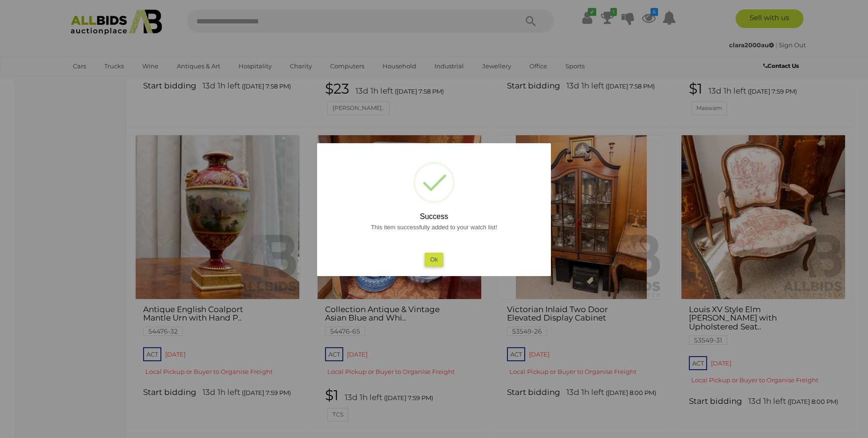
click at [429, 256] on button "Ok" at bounding box center [434, 260] width 19 height 14
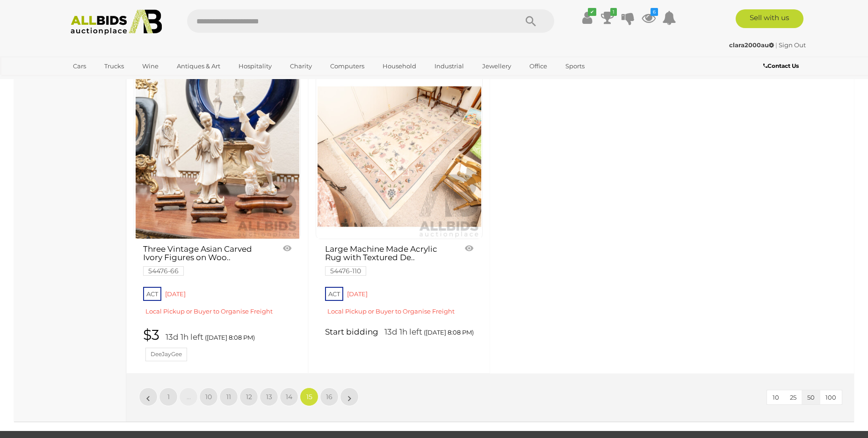
scroll to position [3935, 0]
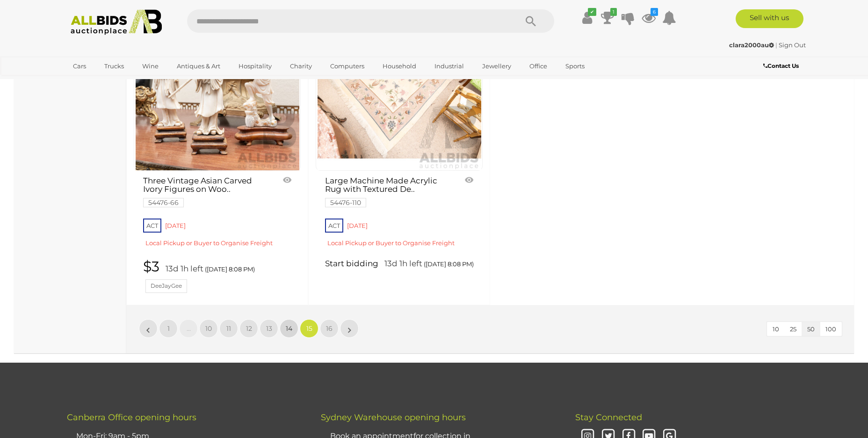
click at [284, 335] on link "14" at bounding box center [289, 328] width 19 height 19
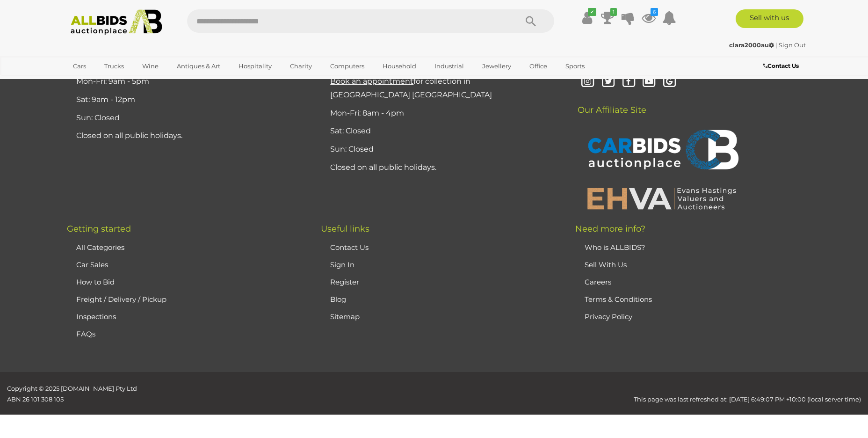
scroll to position [182, 0]
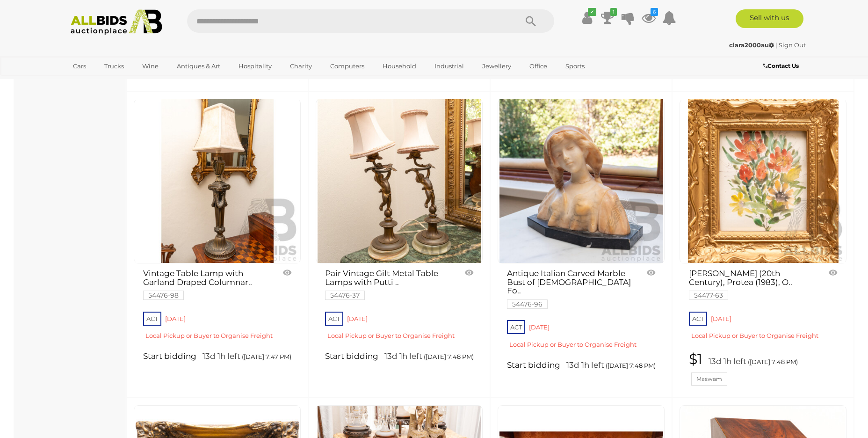
scroll to position [3233, 0]
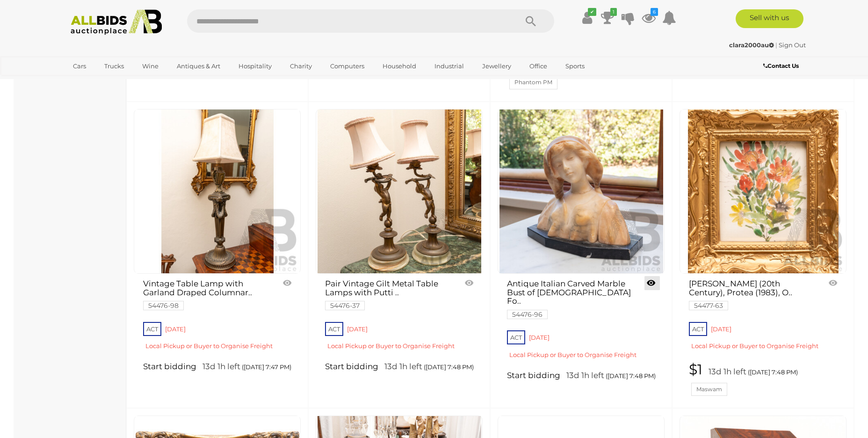
click at [652, 276] on link at bounding box center [651, 283] width 15 height 14
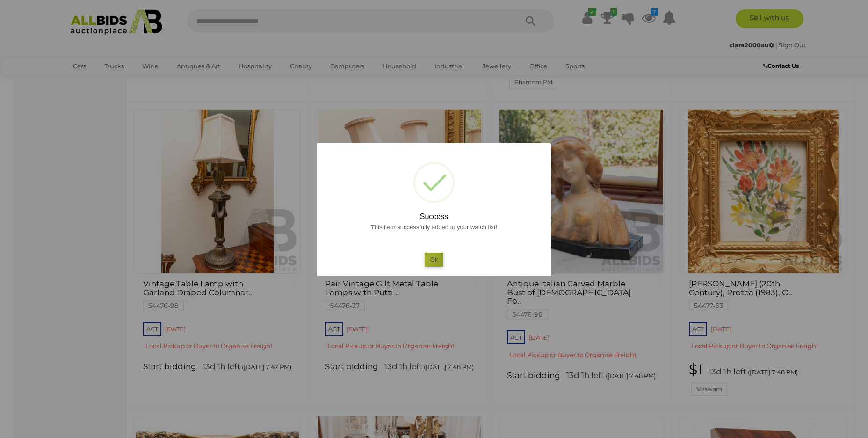
click at [427, 259] on button "Ok" at bounding box center [434, 260] width 19 height 14
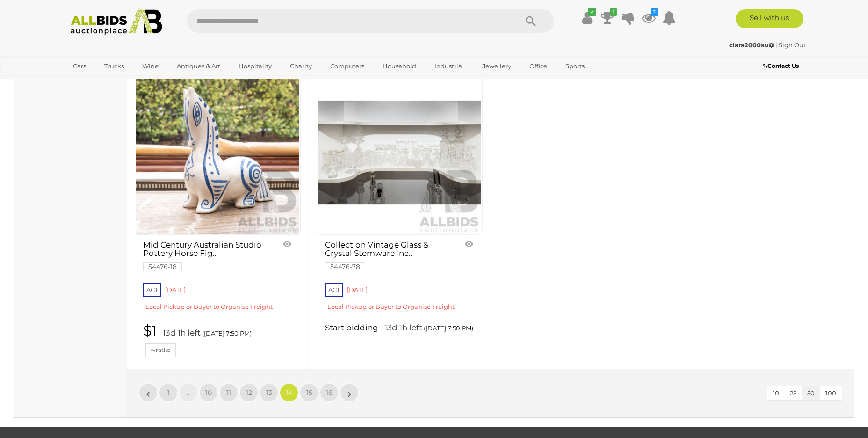
scroll to position [3896, 0]
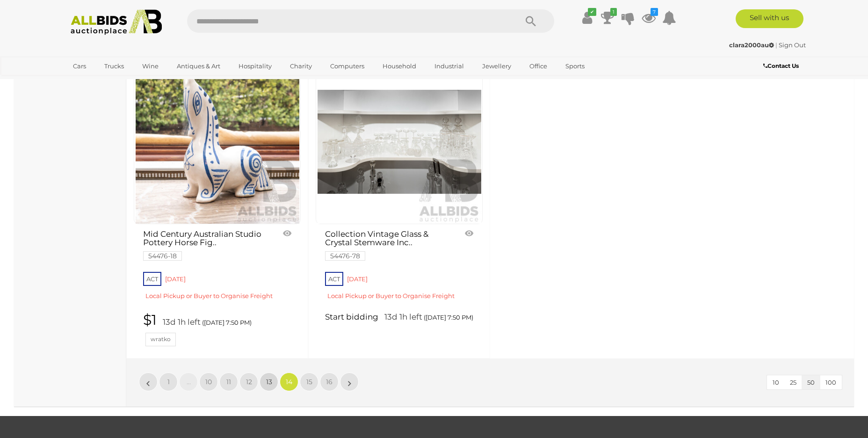
click at [268, 377] on span "13" at bounding box center [269, 381] width 6 height 8
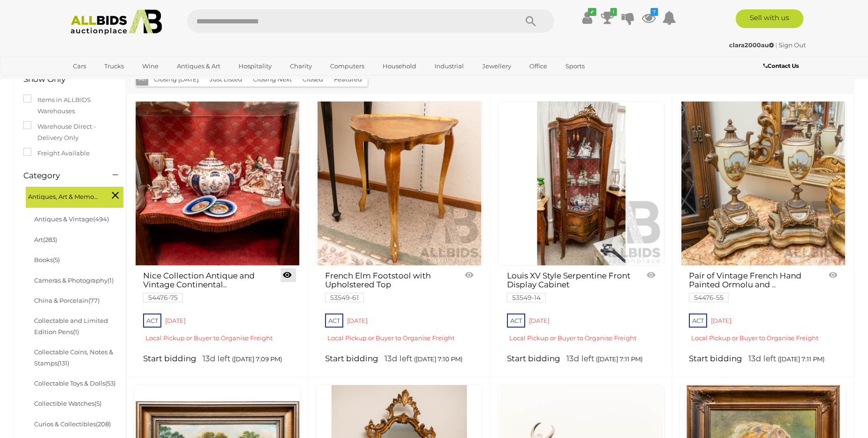
click at [290, 274] on link at bounding box center [288, 275] width 15 height 14
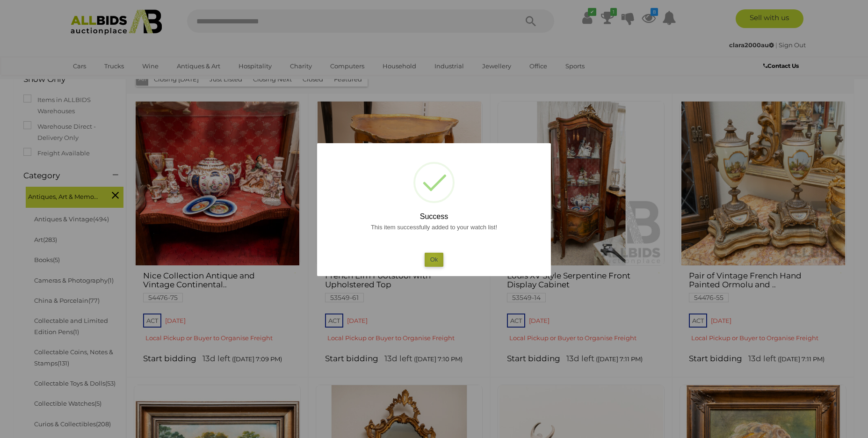
click at [433, 257] on button "Ok" at bounding box center [434, 260] width 19 height 14
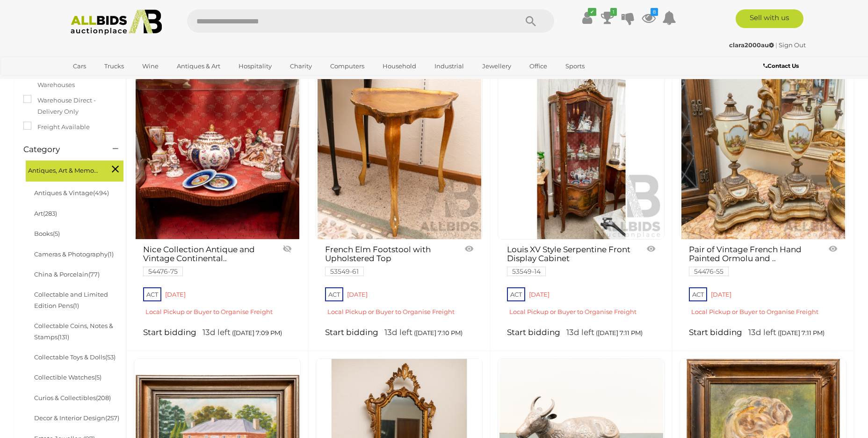
scroll to position [219, 0]
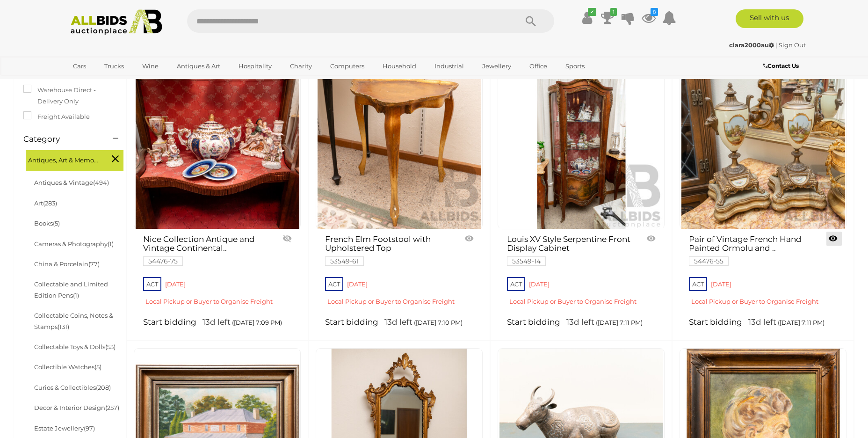
click at [832, 240] on link at bounding box center [833, 238] width 15 height 14
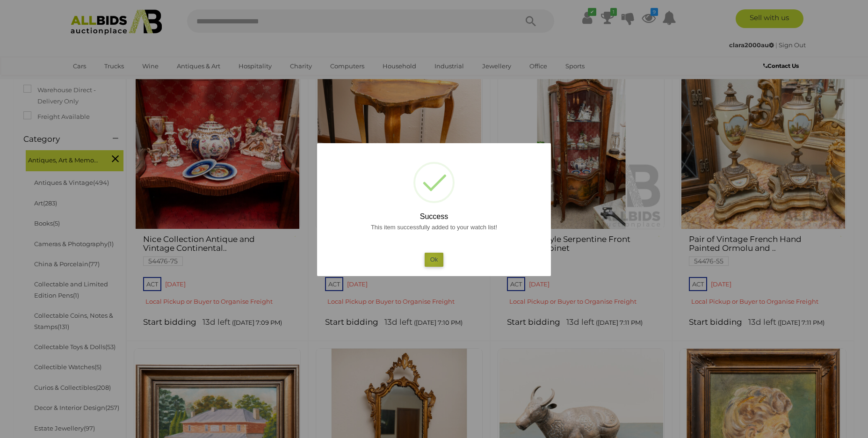
click at [432, 259] on button "Ok" at bounding box center [434, 260] width 19 height 14
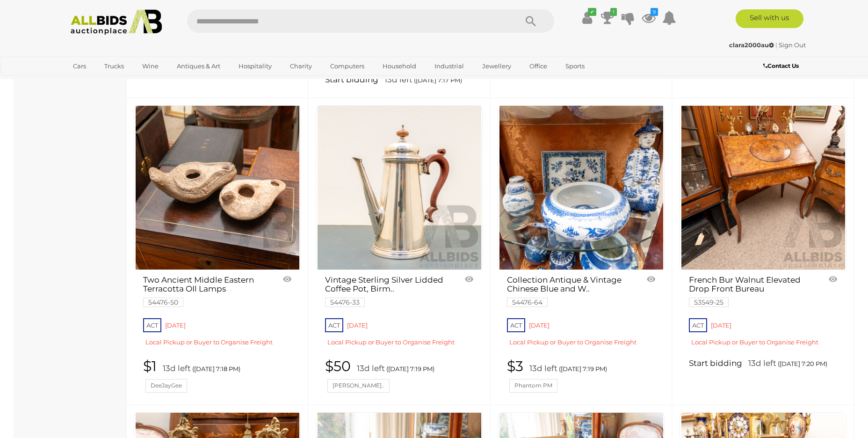
scroll to position [1403, 0]
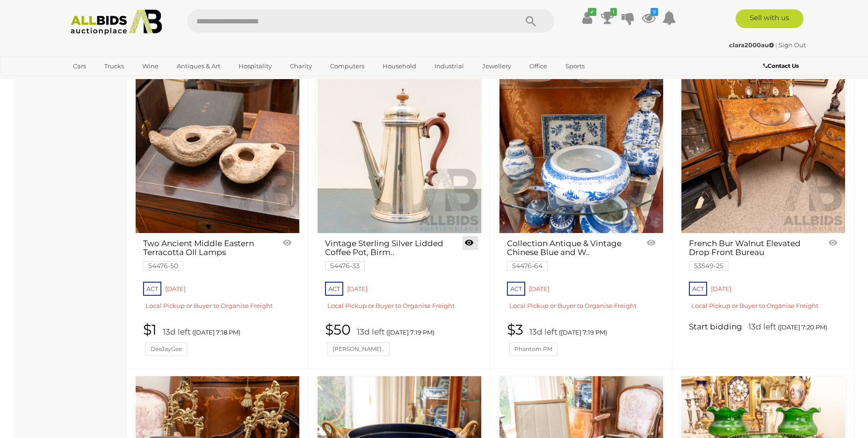
click at [470, 244] on link at bounding box center [470, 243] width 15 height 14
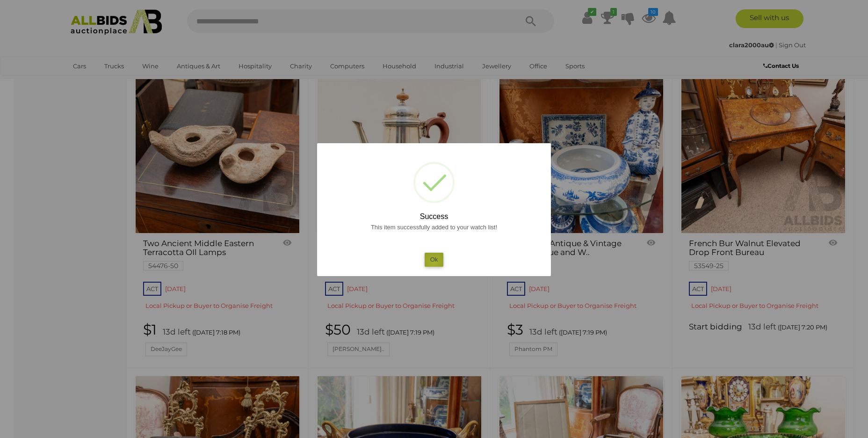
click at [434, 262] on button "Ok" at bounding box center [434, 260] width 19 height 14
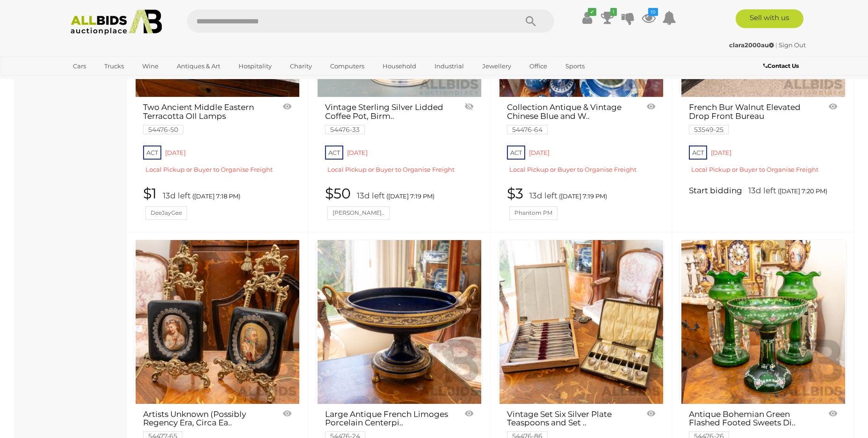
scroll to position [1596, 0]
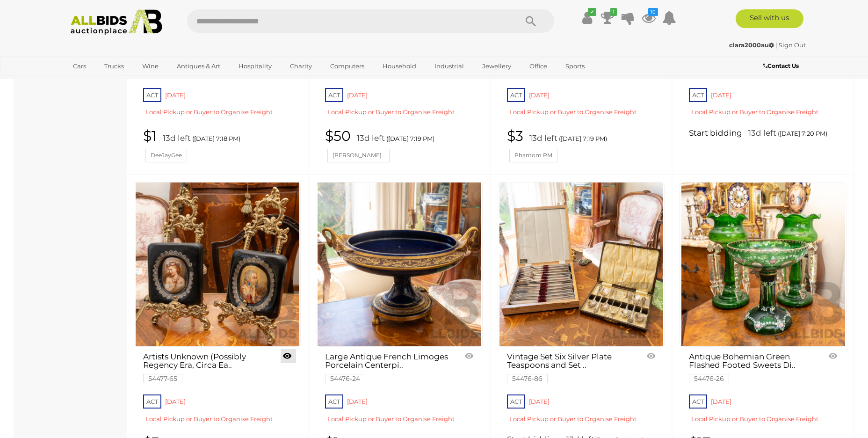
click at [290, 358] on link at bounding box center [288, 356] width 15 height 14
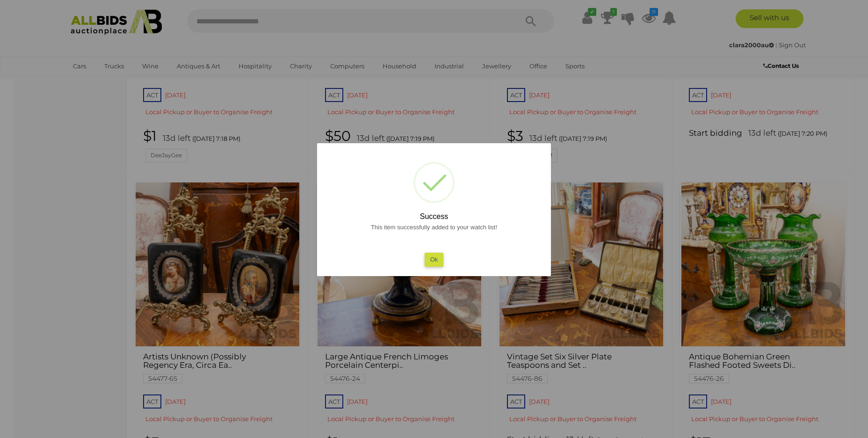
click at [438, 259] on button "Ok" at bounding box center [434, 260] width 19 height 14
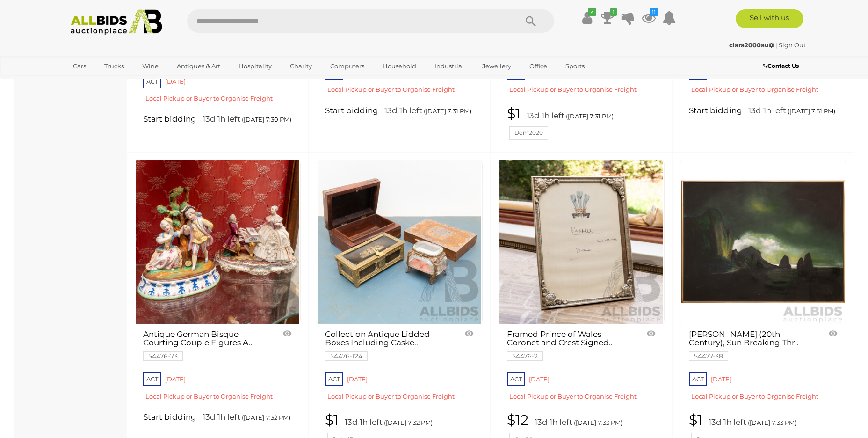
scroll to position [3487, 0]
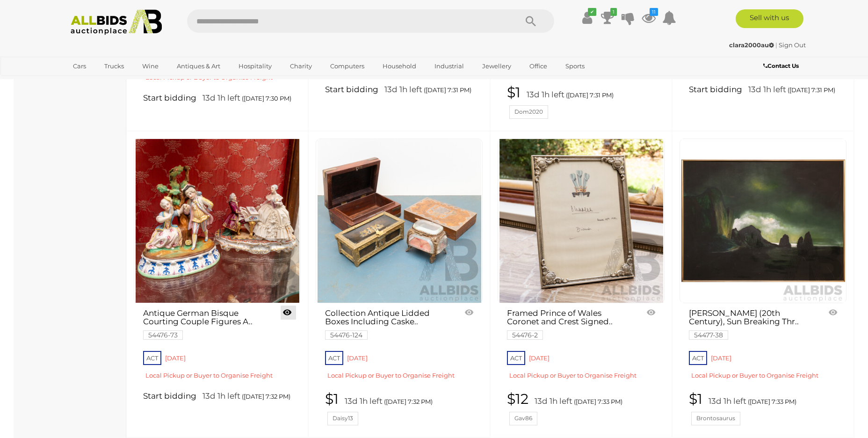
click at [286, 305] on link at bounding box center [288, 312] width 15 height 14
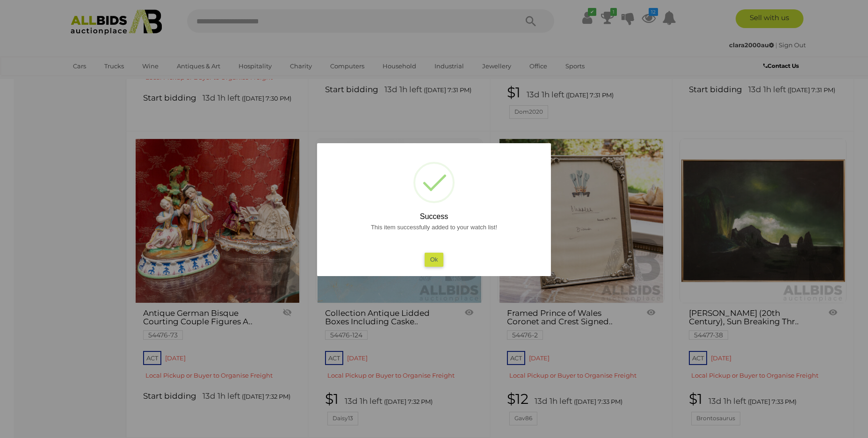
click at [428, 257] on button "Ok" at bounding box center [434, 260] width 19 height 14
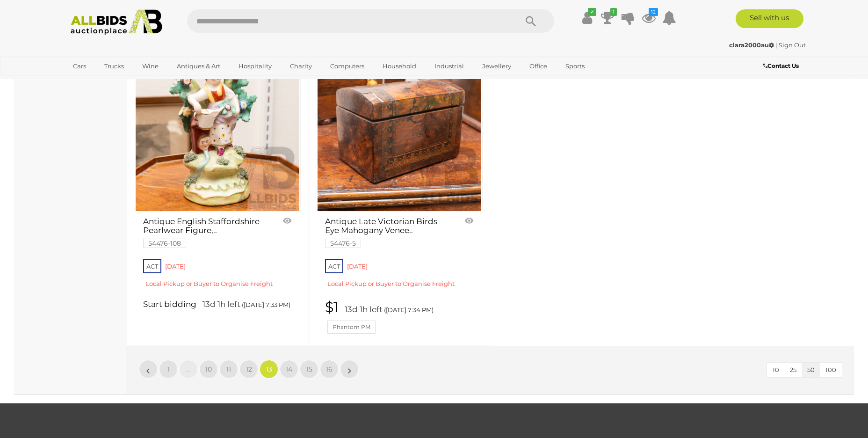
scroll to position [3908, 0]
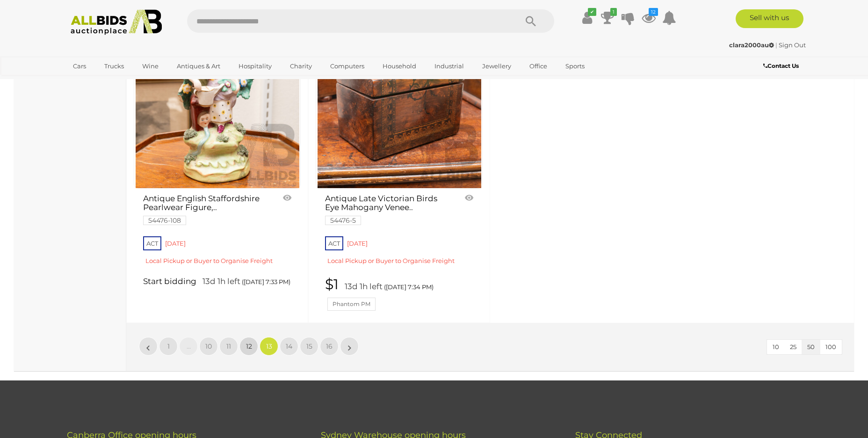
click at [247, 342] on span "12" at bounding box center [249, 346] width 6 height 8
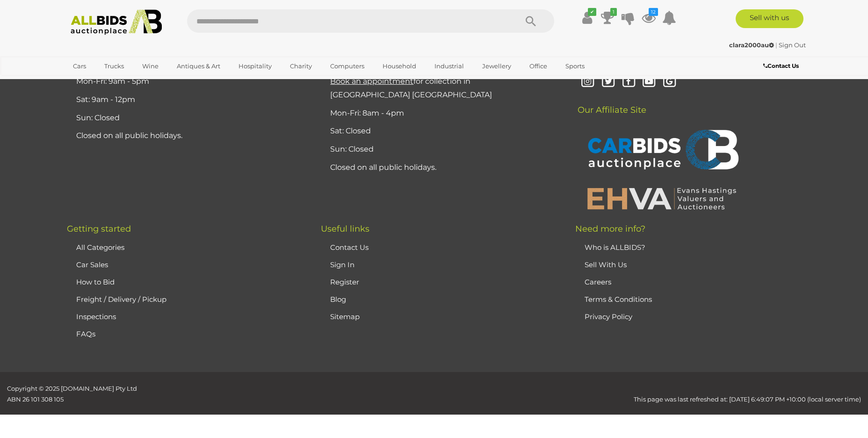
scroll to position [182, 0]
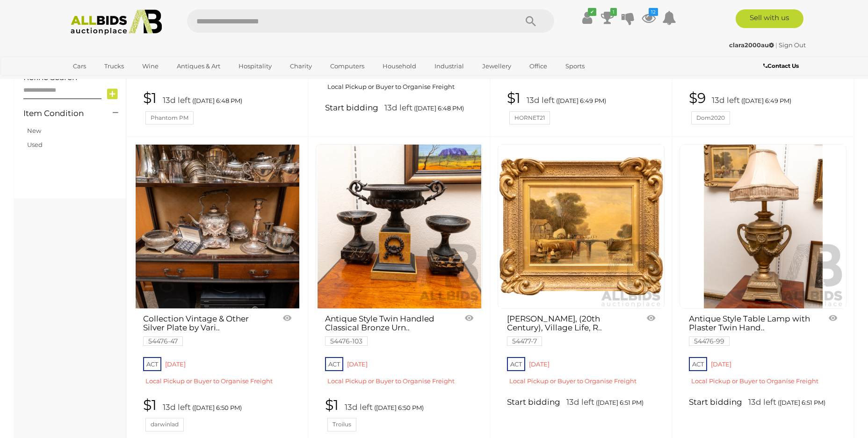
scroll to position [773, 0]
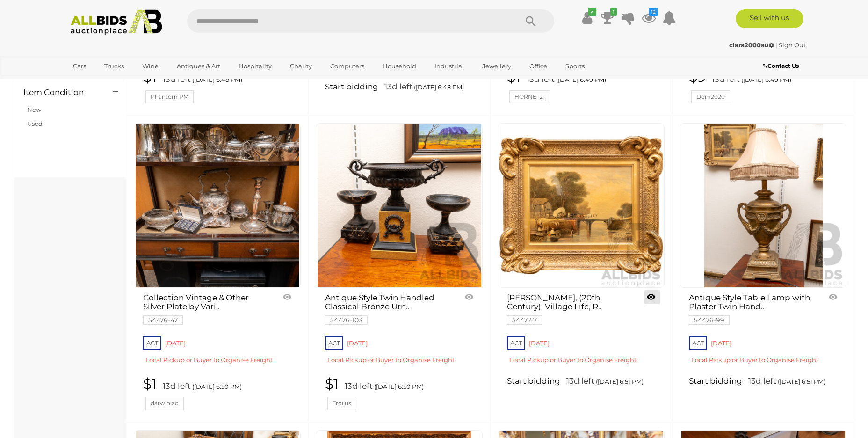
click at [651, 296] on link at bounding box center [651, 297] width 15 height 14
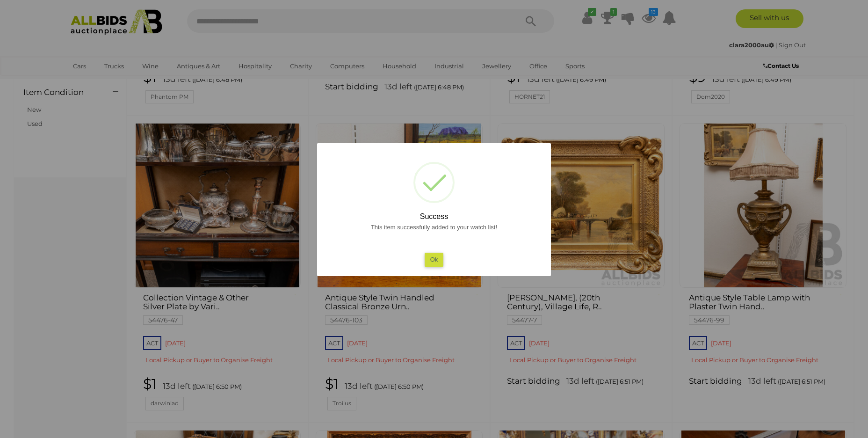
click at [428, 256] on button "Ok" at bounding box center [434, 260] width 19 height 14
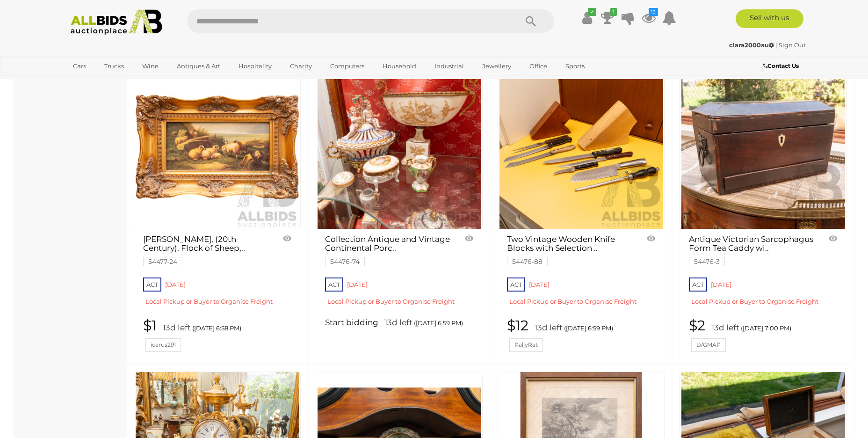
scroll to position [2059, 0]
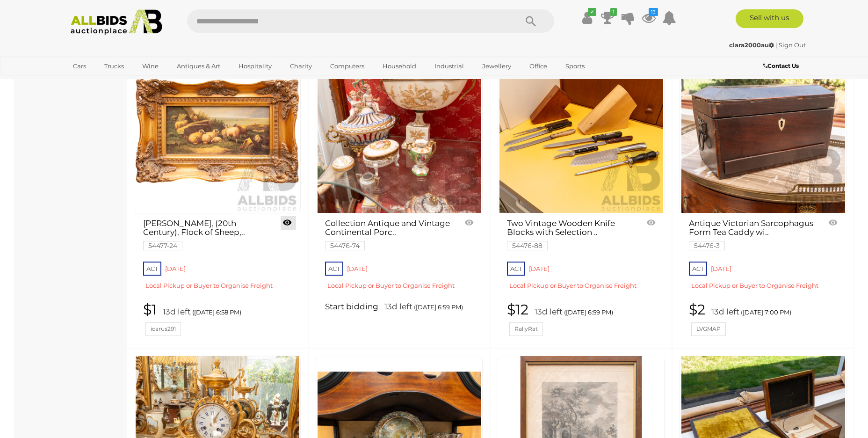
click at [285, 222] on link at bounding box center [288, 223] width 15 height 14
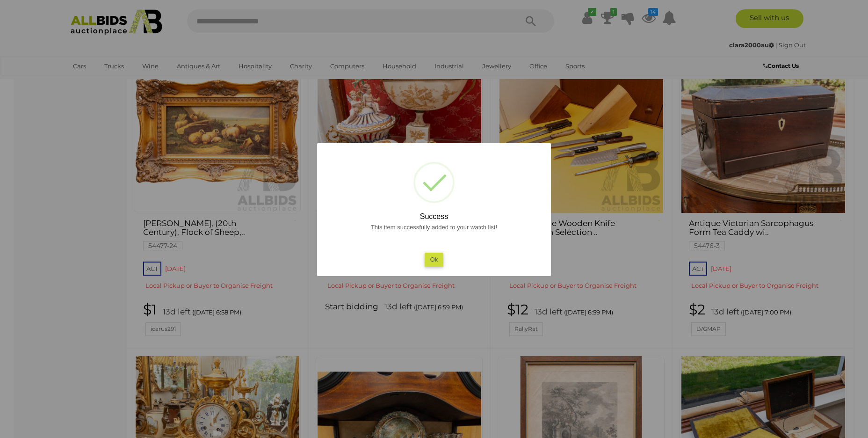
click at [434, 260] on button "Ok" at bounding box center [434, 260] width 19 height 14
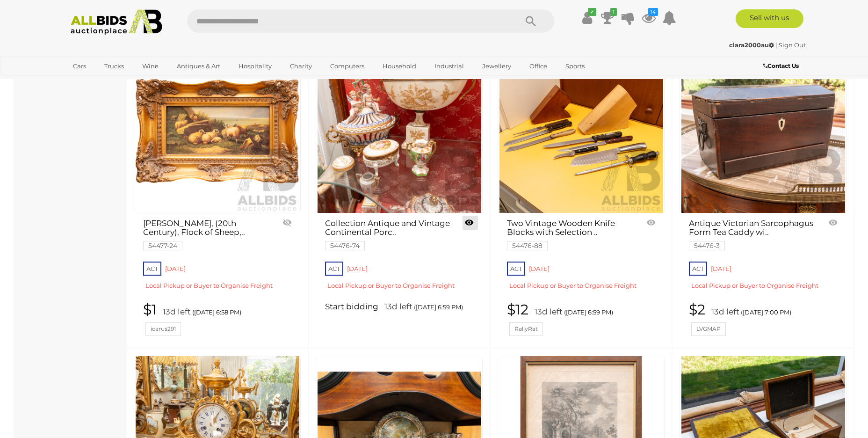
click at [472, 224] on link at bounding box center [470, 223] width 15 height 14
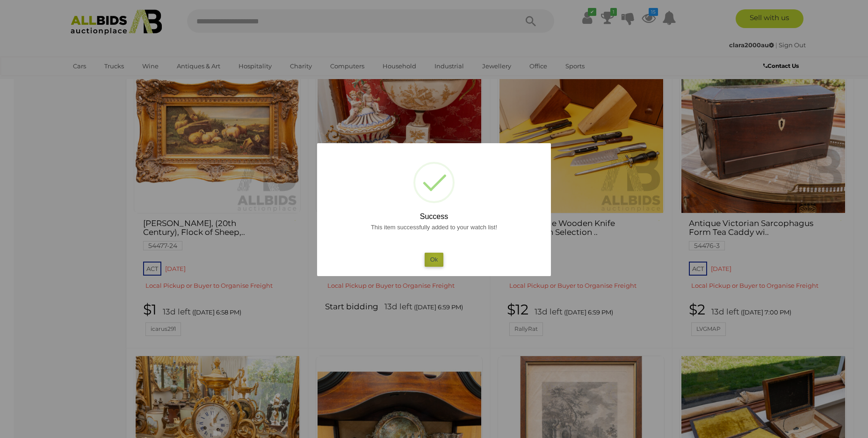
click at [435, 258] on button "Ok" at bounding box center [434, 260] width 19 height 14
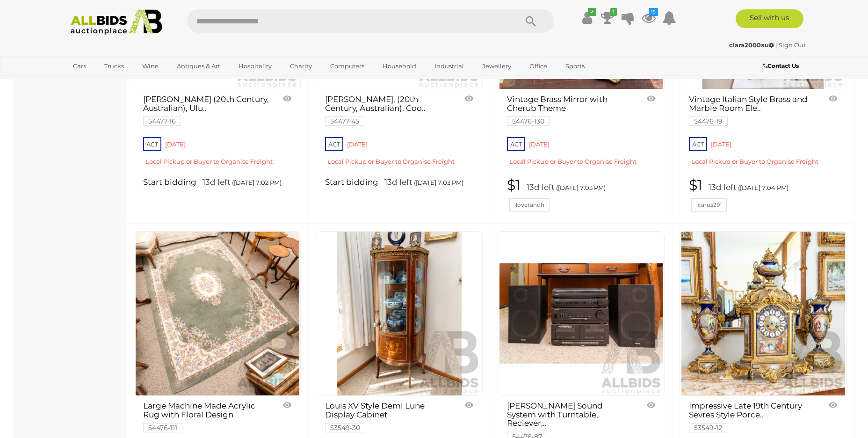
scroll to position [2879, 0]
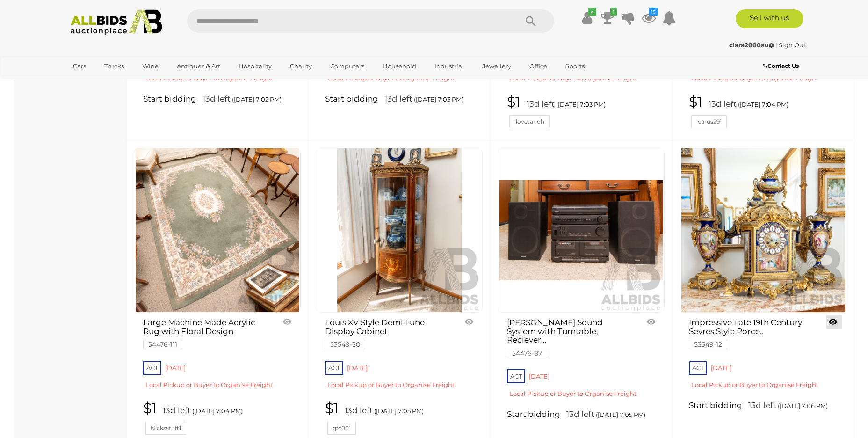
click at [831, 322] on link at bounding box center [833, 322] width 15 height 14
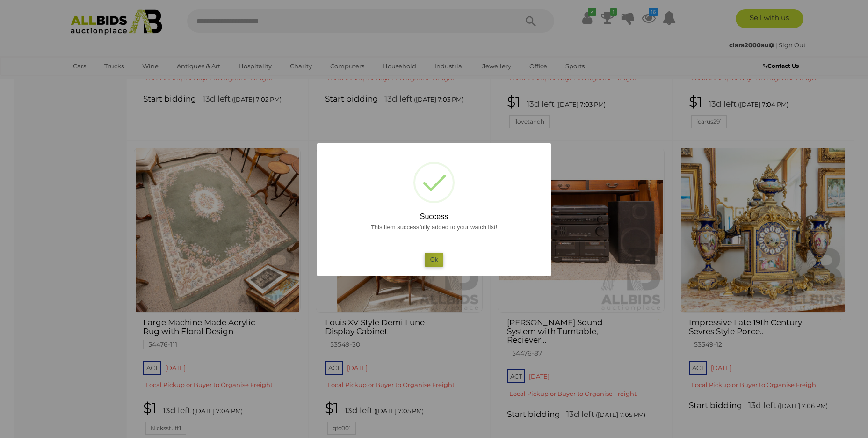
click at [441, 259] on button "Ok" at bounding box center [434, 260] width 19 height 14
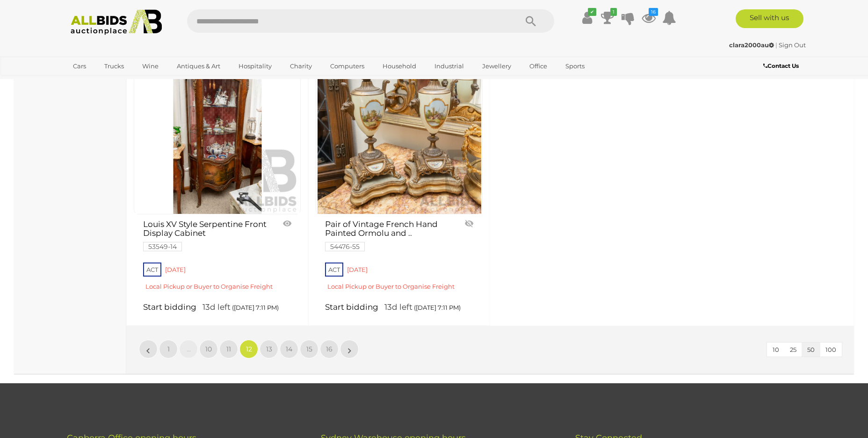
scroll to position [3919, 0]
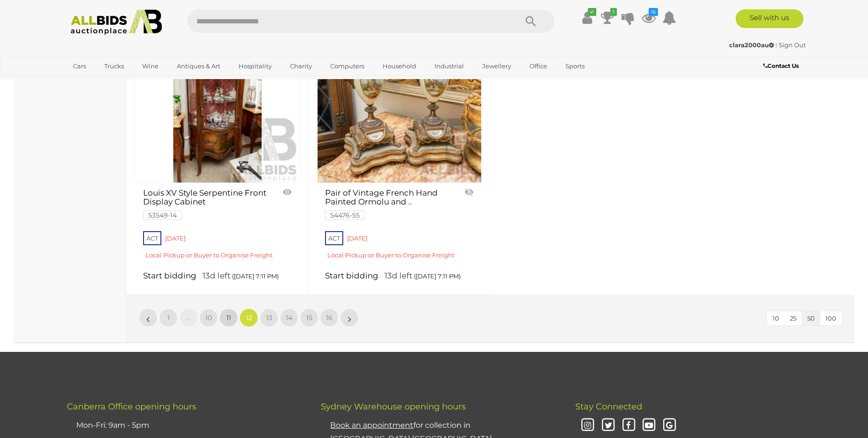
click at [226, 321] on span "11" at bounding box center [228, 317] width 5 height 8
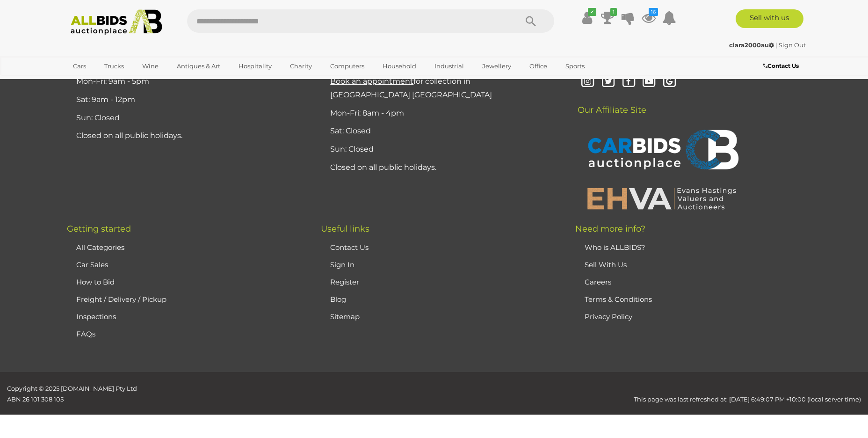
scroll to position [182, 0]
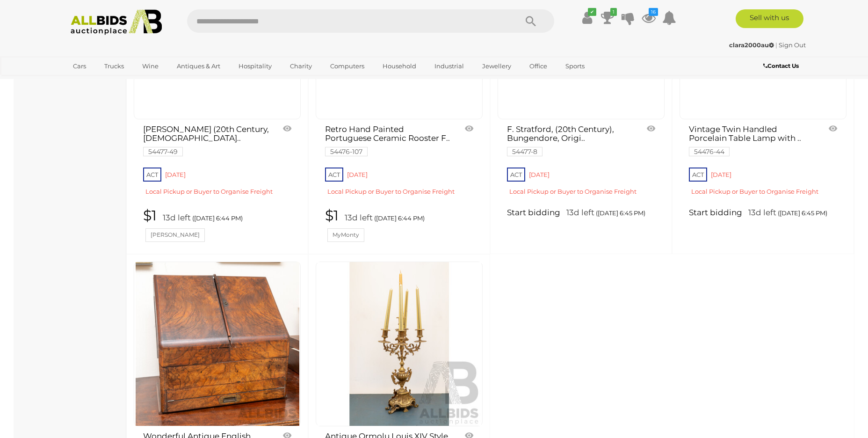
scroll to position [3965, 0]
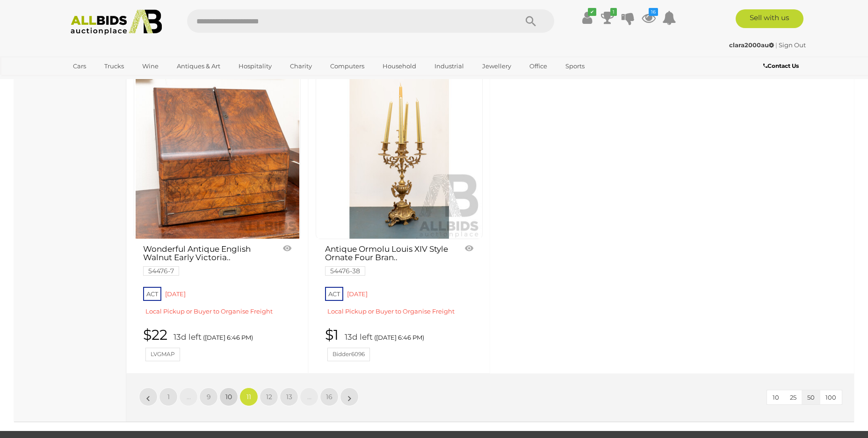
click at [223, 387] on link "10" at bounding box center [228, 396] width 19 height 19
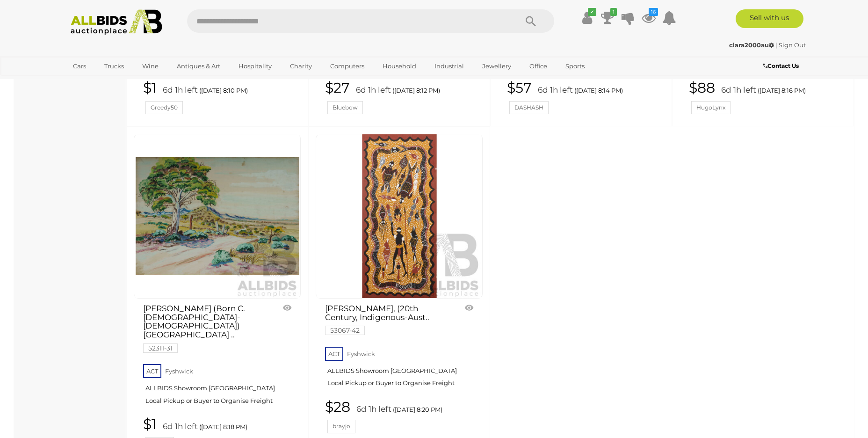
scroll to position [4057, 0]
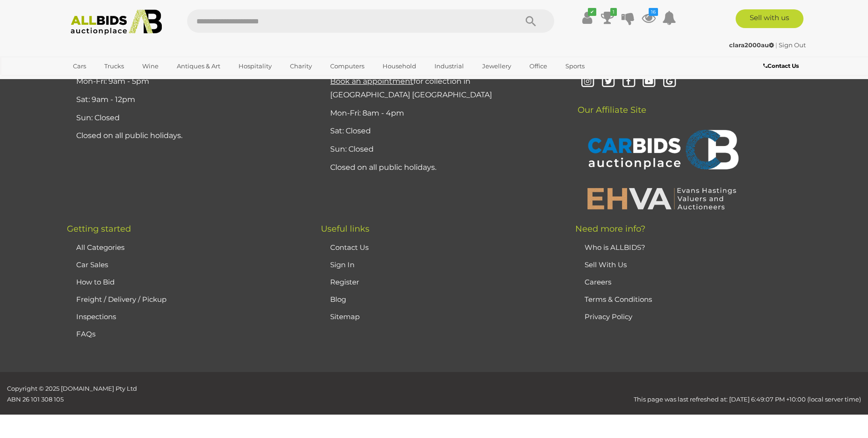
scroll to position [182, 0]
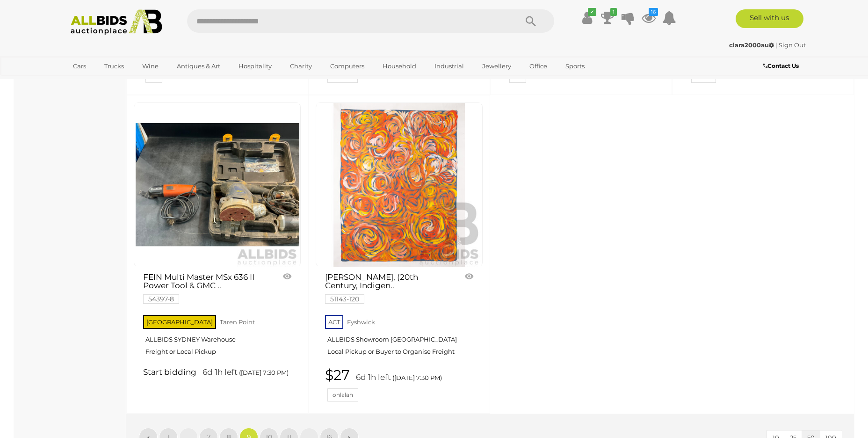
scroll to position [4141, 0]
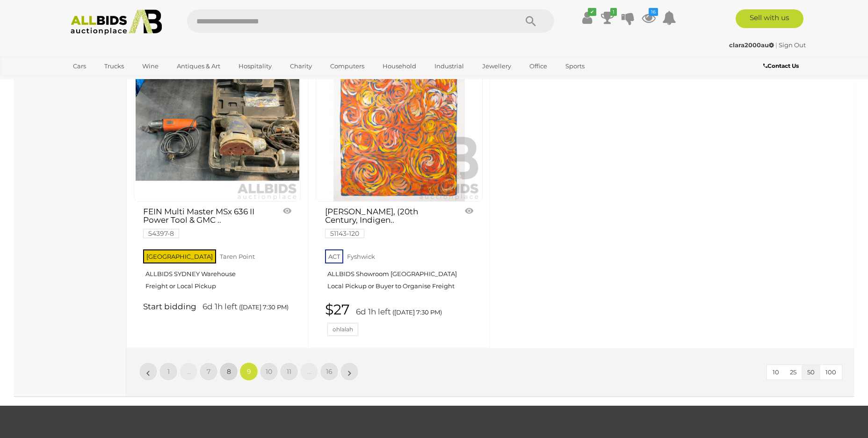
click at [227, 367] on span "8" at bounding box center [229, 371] width 4 height 8
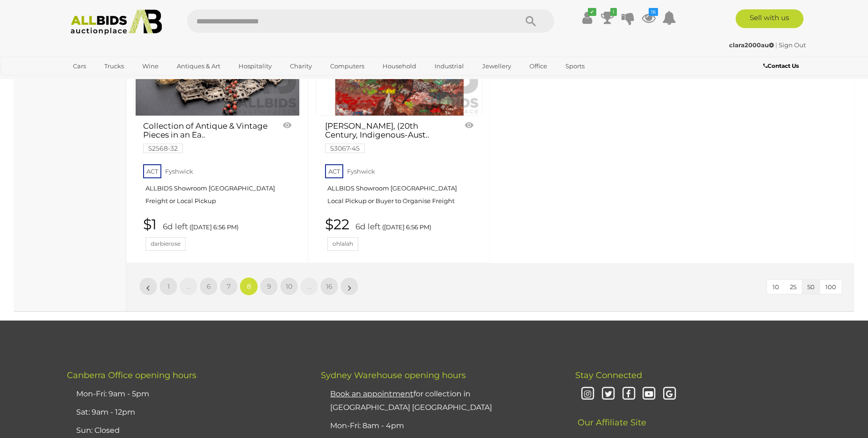
scroll to position [4188, 0]
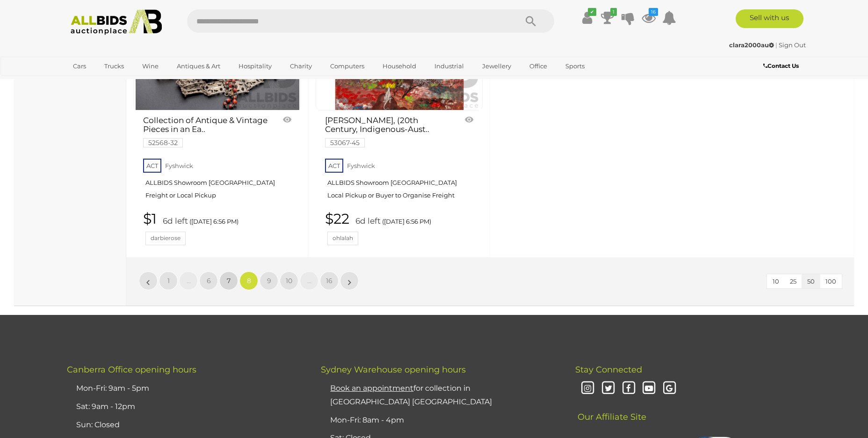
click at [230, 276] on span "7" at bounding box center [229, 280] width 4 height 8
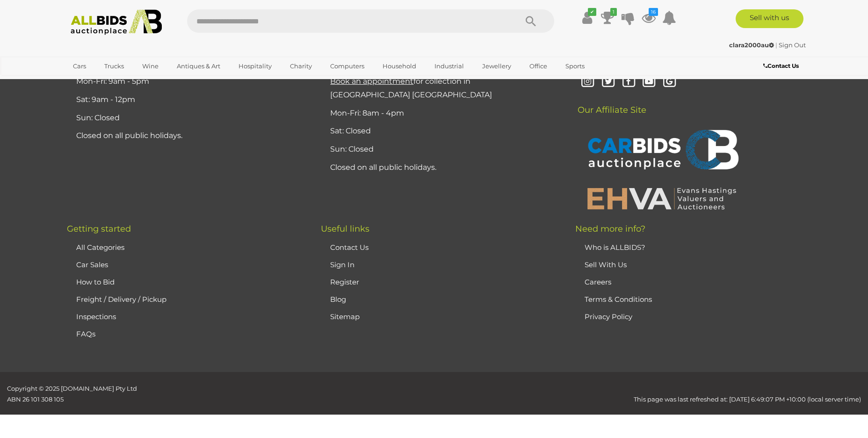
scroll to position [182, 0]
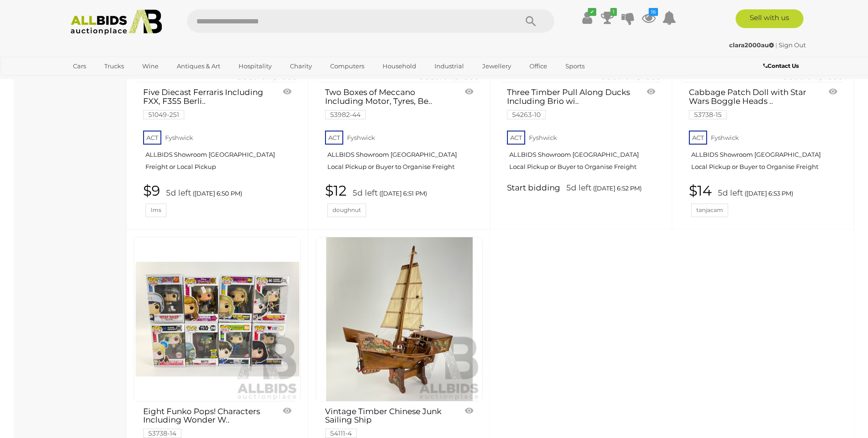
scroll to position [4232, 0]
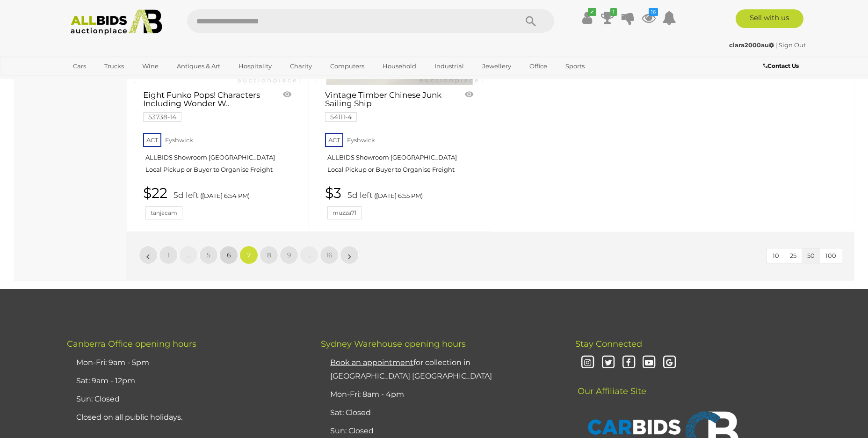
click at [228, 246] on link "6" at bounding box center [228, 255] width 19 height 19
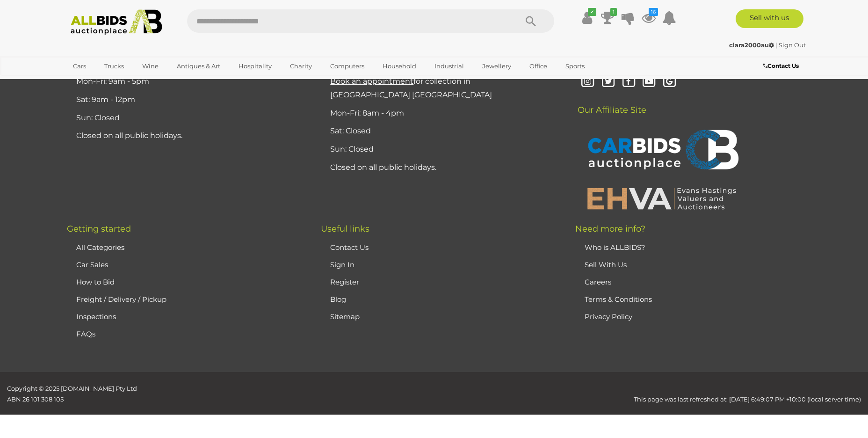
scroll to position [182, 0]
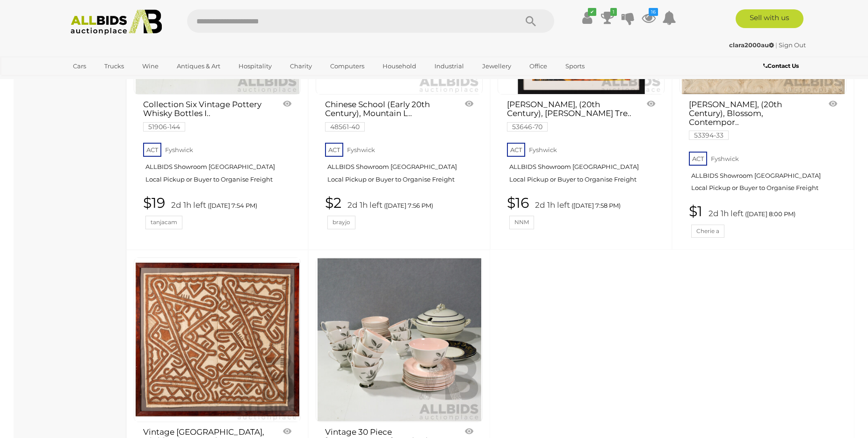
scroll to position [3591, 0]
